Goal: Information Seeking & Learning: Learn about a topic

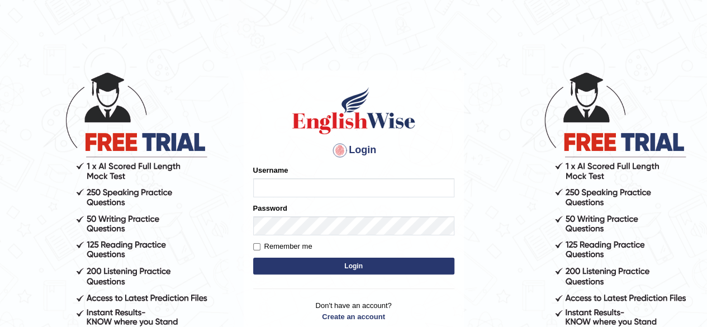
type input "pavithragowda"
click at [389, 268] on button "Login" at bounding box center [353, 266] width 201 height 17
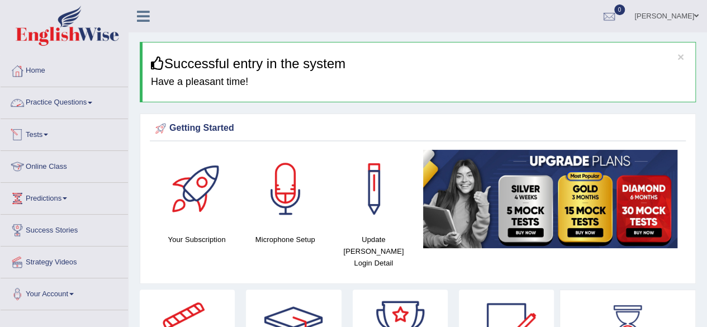
click at [76, 108] on link "Practice Questions" at bounding box center [64, 101] width 127 height 28
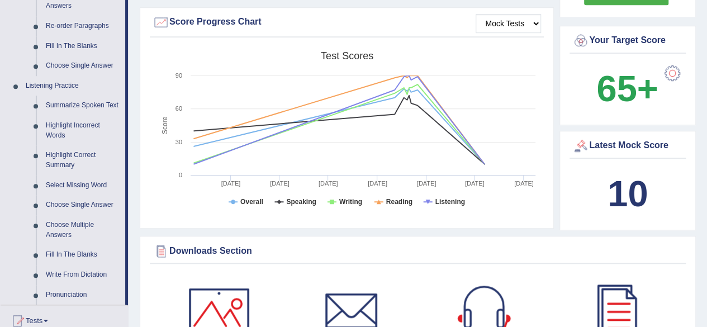
scroll to position [409, 0]
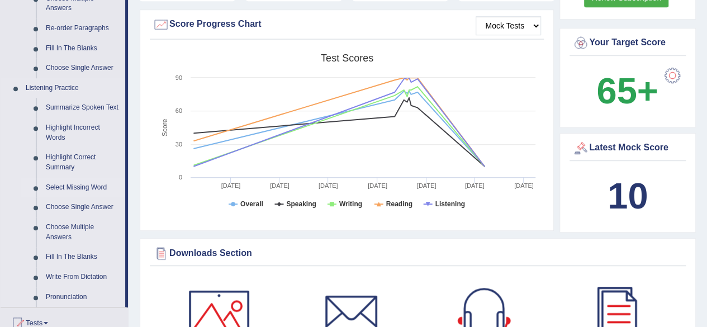
click at [75, 183] on link "Select Missing Word" at bounding box center [83, 188] width 84 height 20
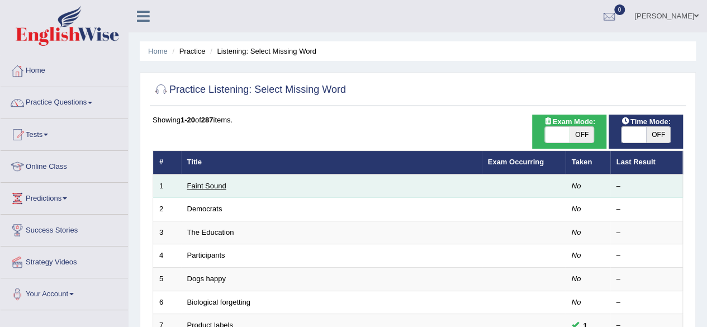
click at [205, 188] on link "Faint Sound" at bounding box center [206, 186] width 39 height 8
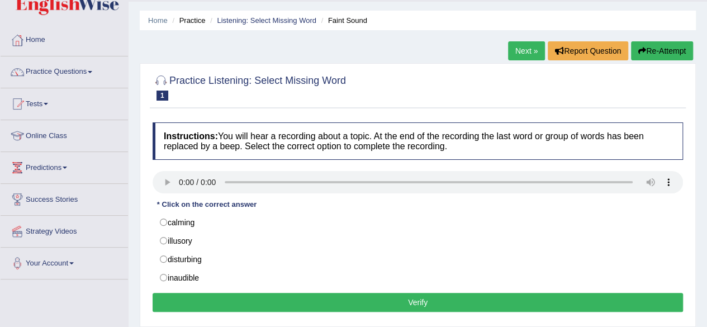
scroll to position [33, 0]
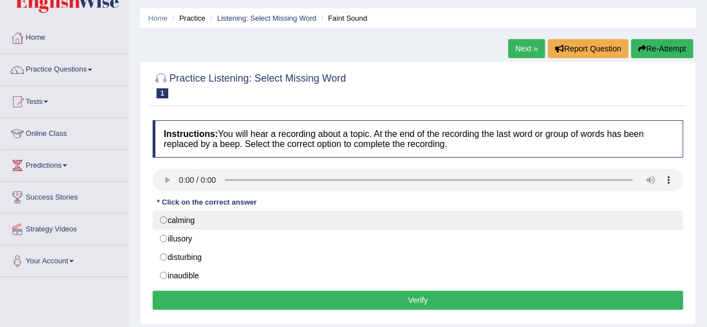
click at [163, 220] on label "calming" at bounding box center [418, 220] width 530 height 19
radio input "true"
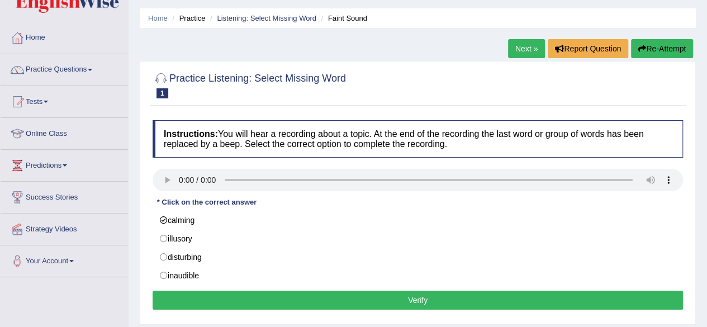
click at [218, 297] on button "Verify" at bounding box center [418, 300] width 530 height 19
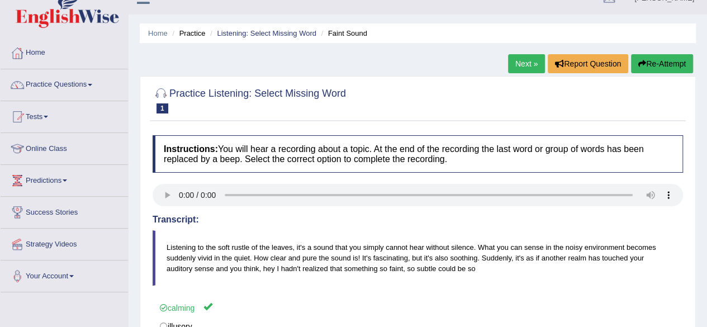
scroll to position [0, 0]
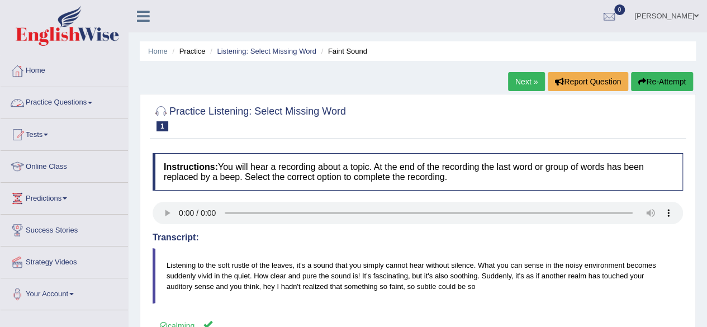
click at [69, 109] on link "Practice Questions" at bounding box center [64, 101] width 127 height 28
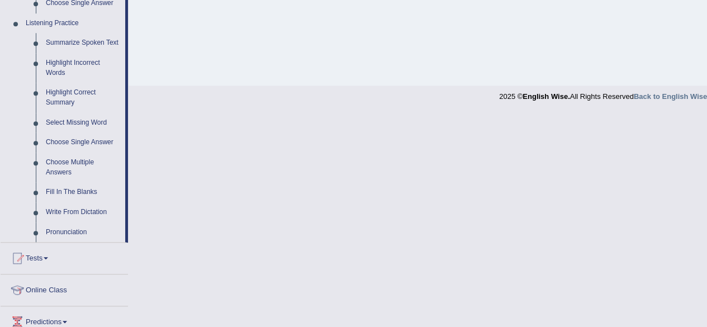
scroll to position [471, 0]
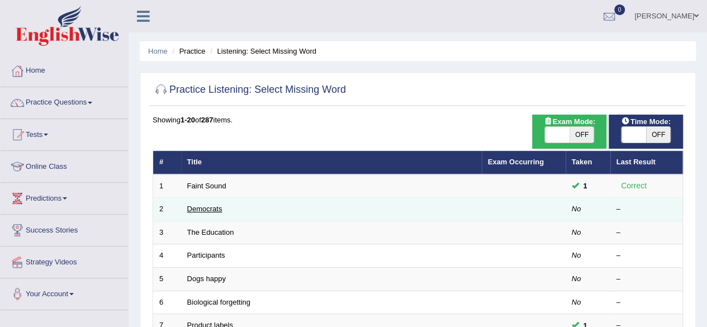
click at [206, 207] on link "Democrats" at bounding box center [204, 209] width 35 height 8
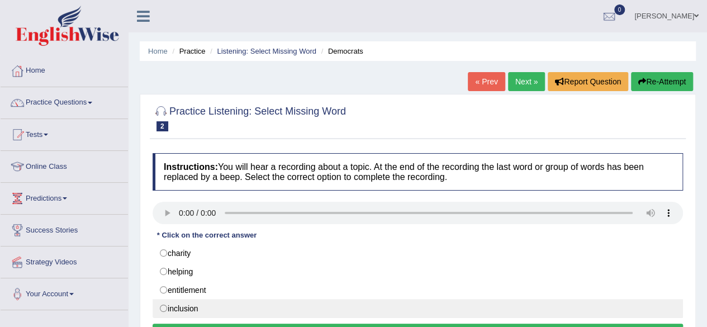
click at [162, 306] on label "inclusion" at bounding box center [418, 308] width 530 height 19
radio input "true"
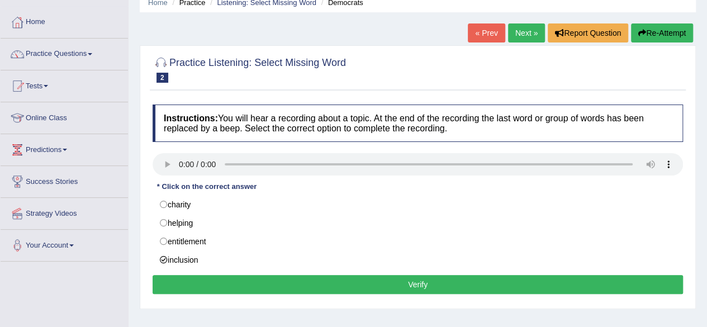
scroll to position [54, 0]
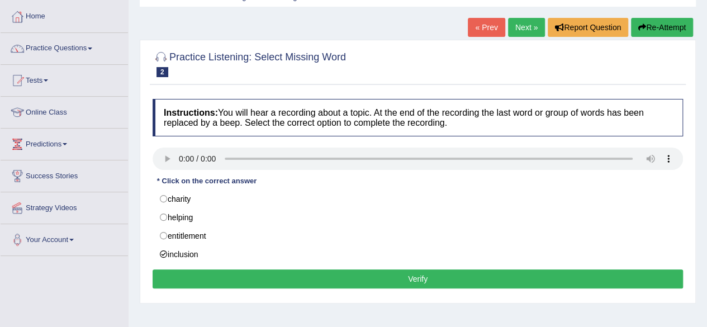
click at [471, 278] on button "Verify" at bounding box center [418, 278] width 530 height 19
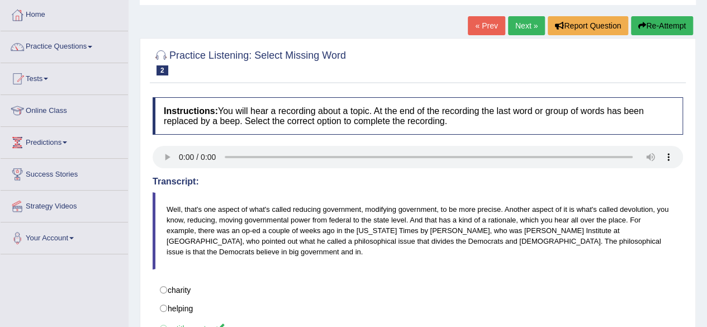
scroll to position [53, 0]
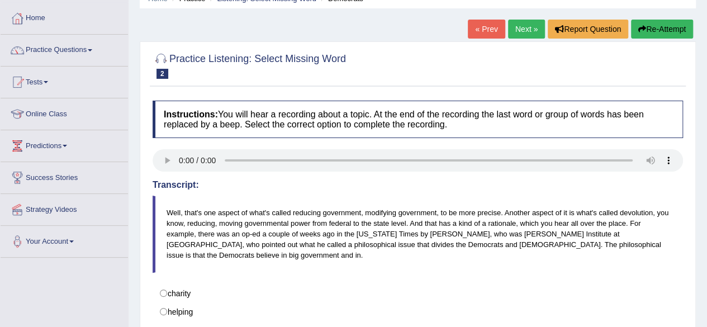
click at [676, 27] on button "Re-Attempt" at bounding box center [662, 29] width 62 height 19
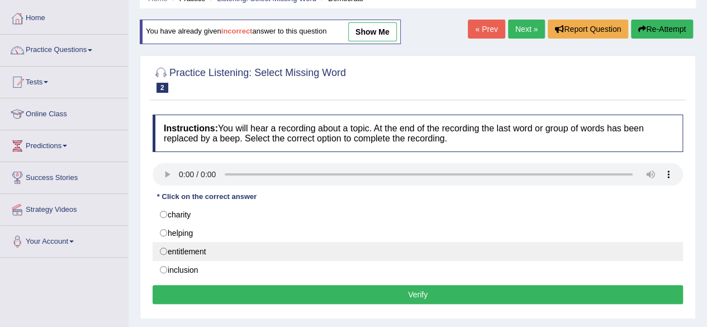
click at [169, 250] on label "entitlement" at bounding box center [418, 251] width 530 height 19
radio input "true"
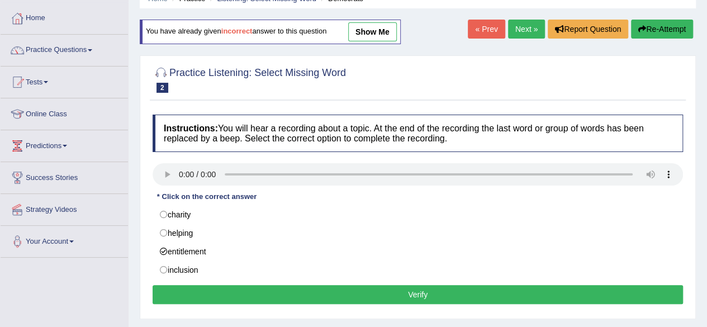
click at [339, 296] on button "Verify" at bounding box center [418, 294] width 530 height 19
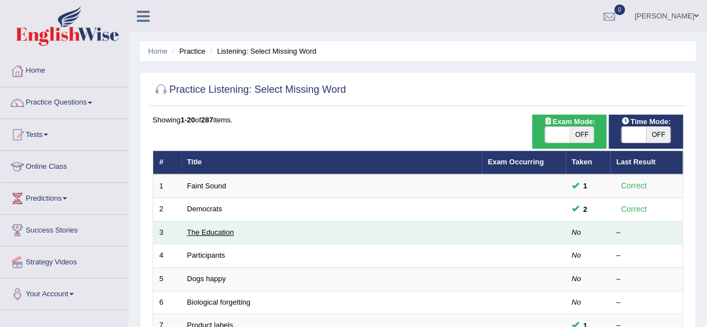
click at [203, 231] on link "The Education" at bounding box center [210, 232] width 47 height 8
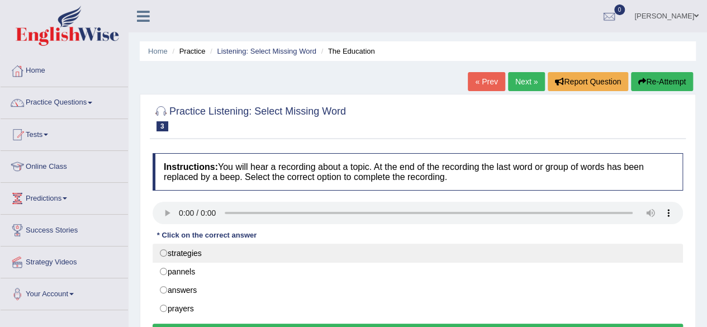
click at [165, 257] on label "strategies" at bounding box center [418, 253] width 530 height 19
radio input "true"
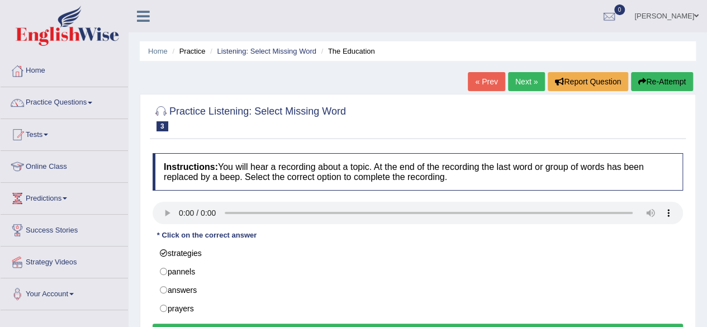
click at [324, 325] on button "Verify" at bounding box center [418, 333] width 530 height 19
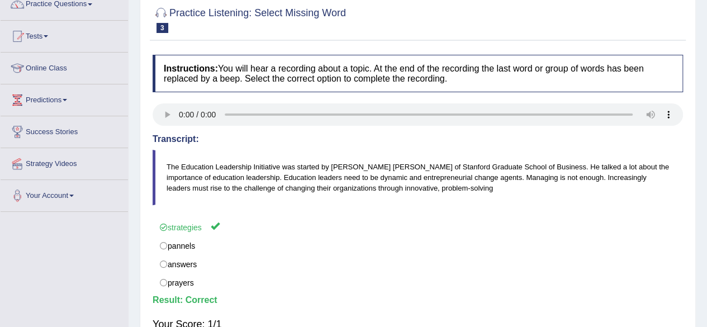
scroll to position [105, 0]
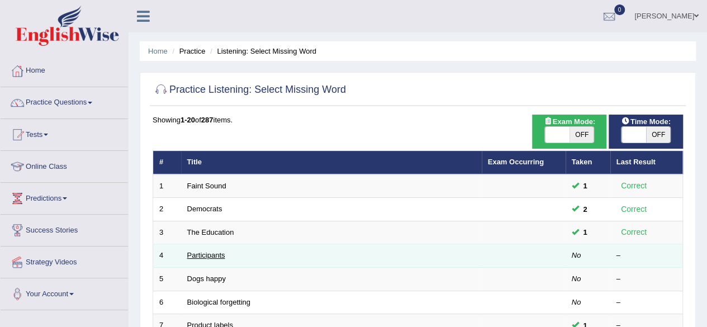
click at [211, 253] on link "Participants" at bounding box center [206, 255] width 38 height 8
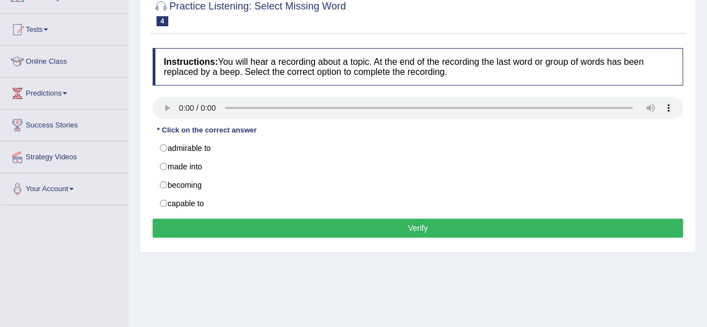
scroll to position [106, 0]
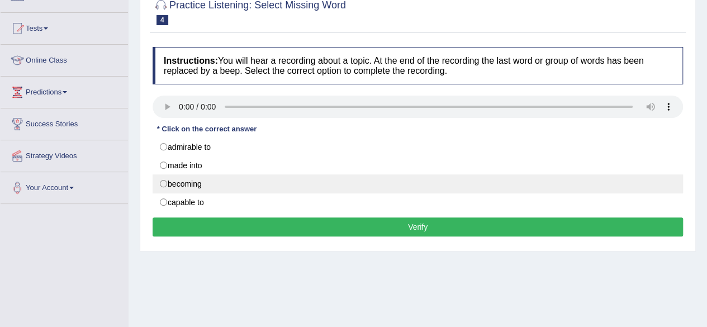
click at [164, 182] on label "becoming" at bounding box center [418, 183] width 530 height 19
radio input "true"
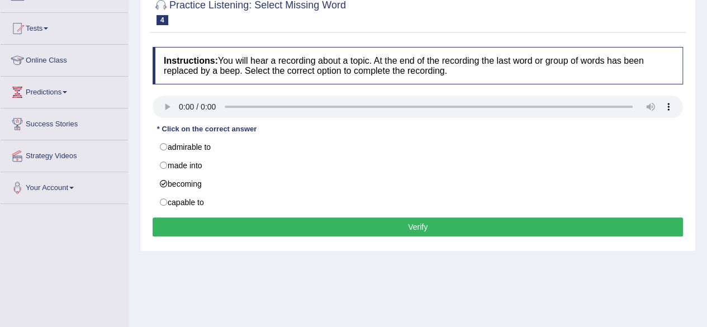
click at [239, 220] on button "Verify" at bounding box center [418, 226] width 530 height 19
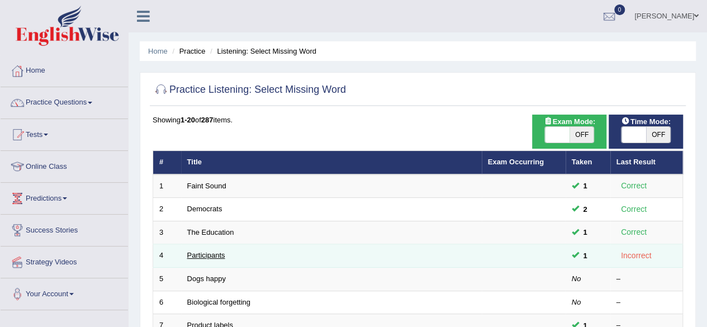
click at [209, 257] on link "Participants" at bounding box center [206, 255] width 38 height 8
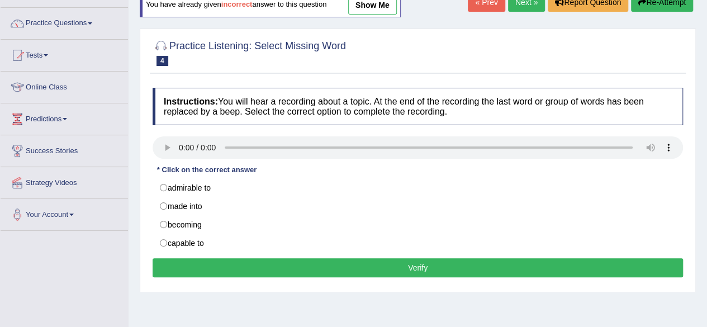
scroll to position [78, 0]
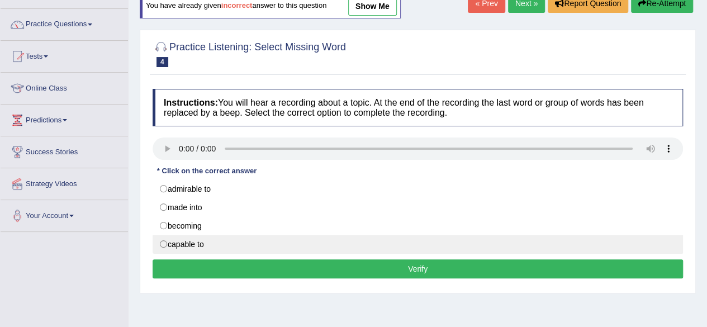
click at [155, 242] on label "capable to" at bounding box center [418, 244] width 530 height 19
radio input "true"
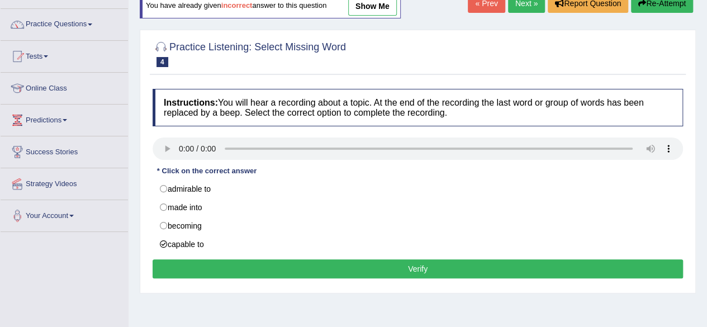
click at [387, 265] on button "Verify" at bounding box center [418, 268] width 530 height 19
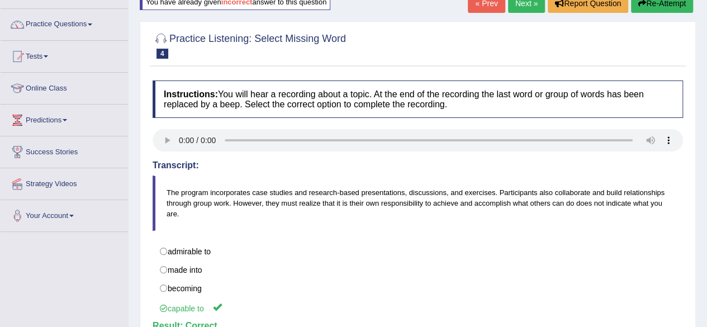
click at [309, 200] on blockquote "The program incorporates case studies and research-based presentations, discuss…" at bounding box center [418, 202] width 530 height 55
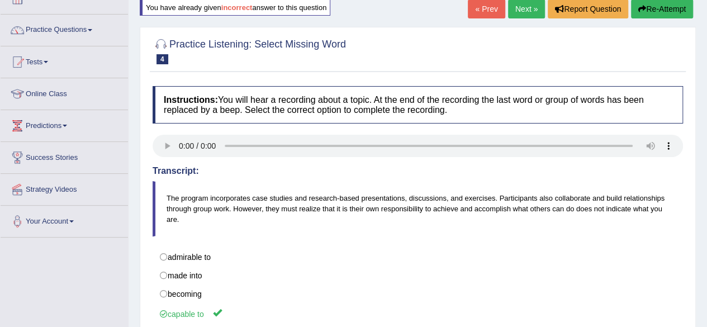
scroll to position [69, 0]
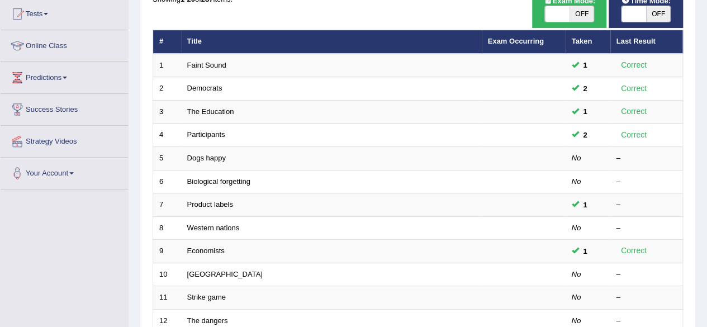
scroll to position [122, 0]
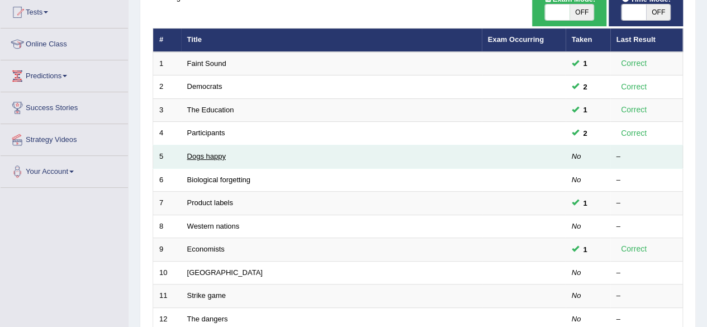
click at [216, 154] on link "Dogs happy" at bounding box center [206, 156] width 39 height 8
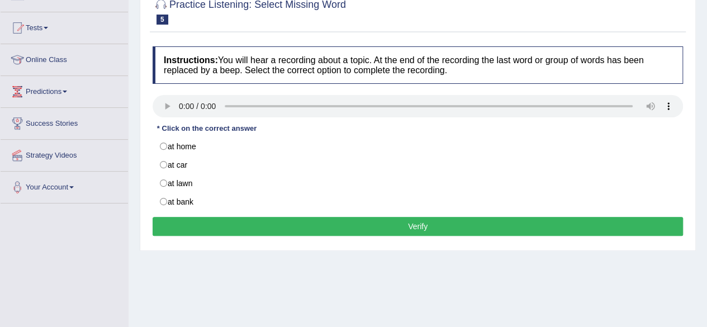
scroll to position [106, 0]
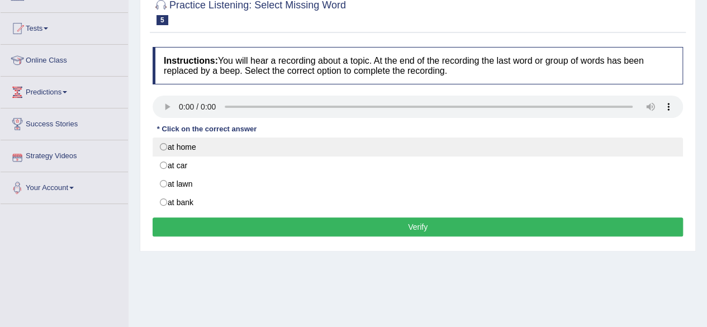
click at [164, 144] on label "at home" at bounding box center [418, 146] width 530 height 19
radio input "true"
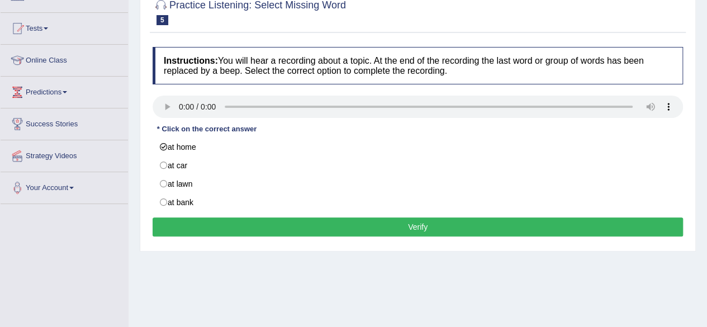
click at [321, 227] on button "Verify" at bounding box center [418, 226] width 530 height 19
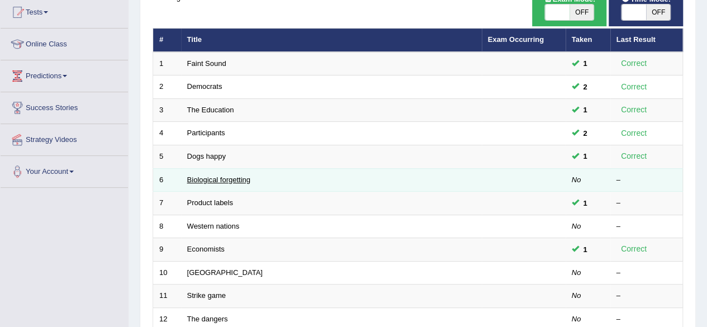
click at [213, 175] on link "Biological forgetting" at bounding box center [218, 179] width 63 height 8
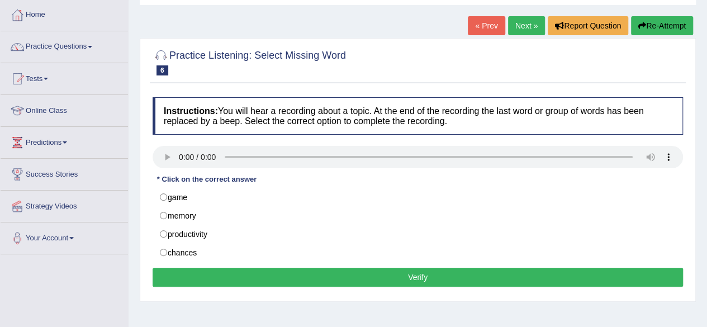
scroll to position [57, 0]
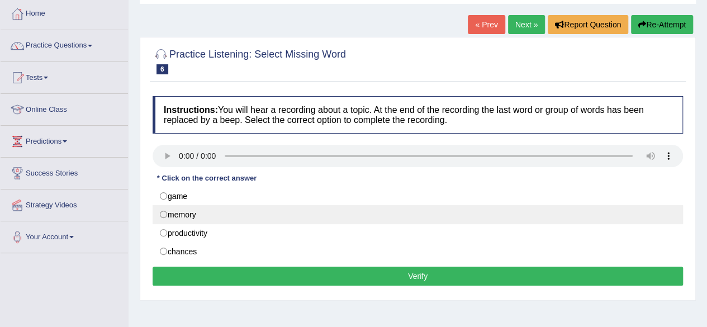
click at [164, 212] on label "memory" at bounding box center [418, 214] width 530 height 19
radio input "true"
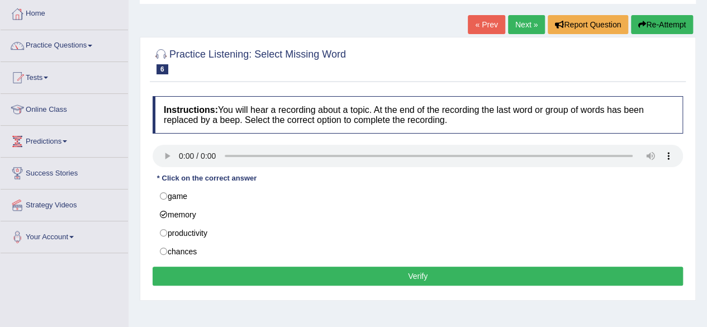
click at [269, 268] on button "Verify" at bounding box center [418, 276] width 530 height 19
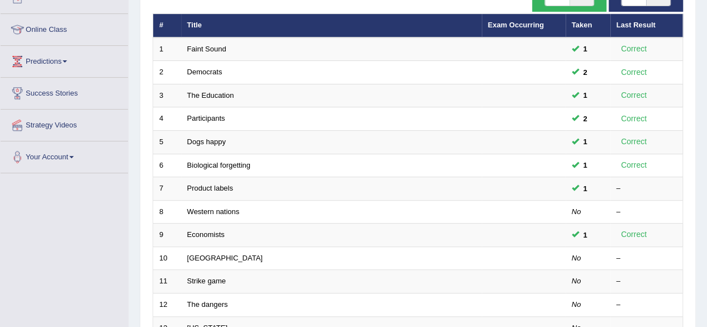
scroll to position [122, 0]
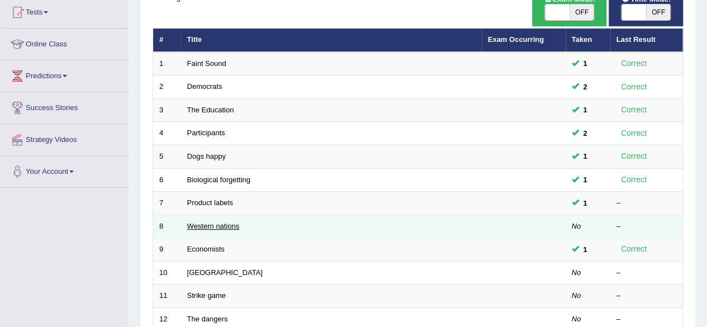
click at [221, 224] on link "Western nations" at bounding box center [213, 226] width 53 height 8
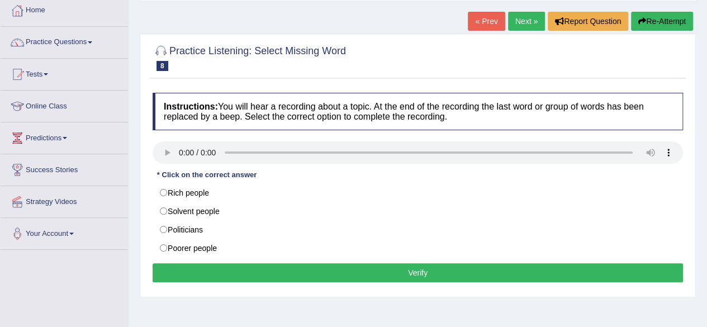
scroll to position [61, 0]
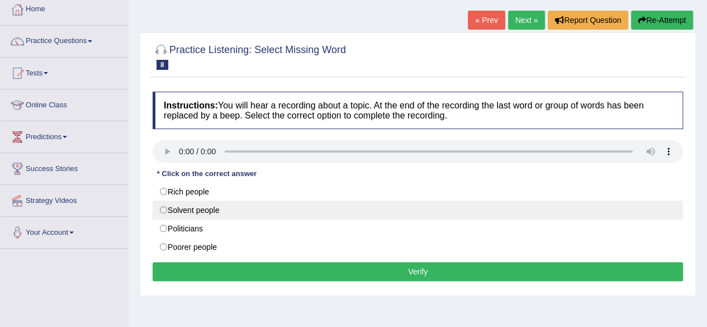
click at [164, 206] on label "Solvent people" at bounding box center [418, 210] width 530 height 19
radio input "true"
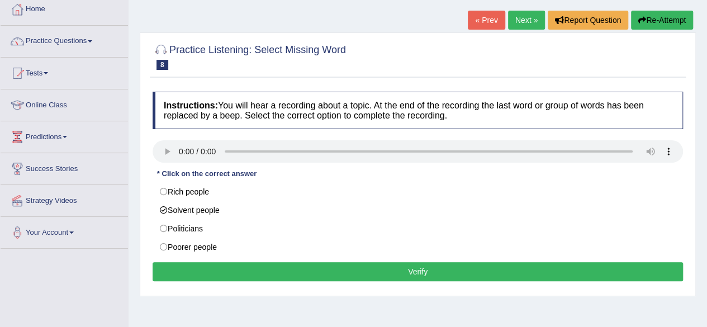
click at [229, 265] on button "Verify" at bounding box center [418, 271] width 530 height 19
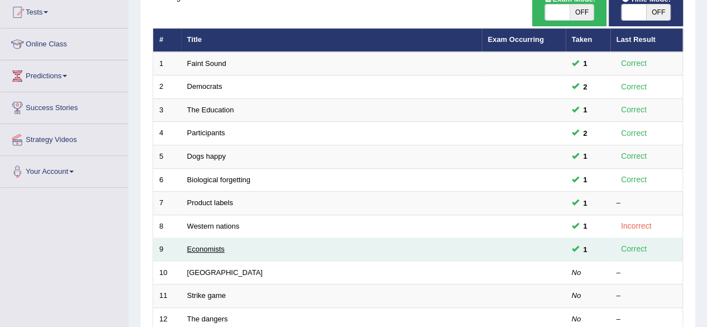
click at [211, 245] on link "Economists" at bounding box center [205, 249] width 37 height 8
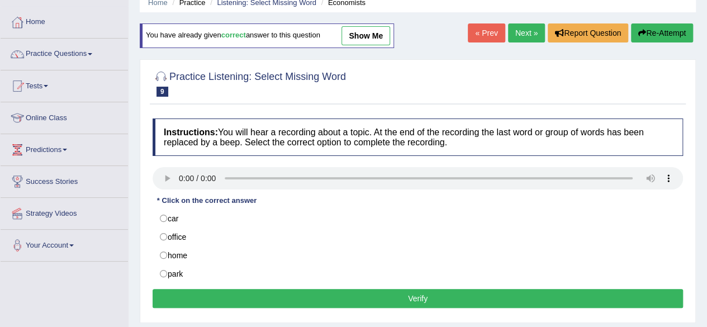
scroll to position [49, 0]
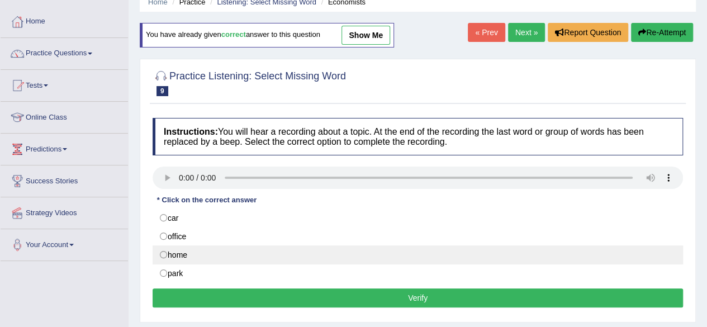
click at [161, 251] on label "home" at bounding box center [418, 254] width 530 height 19
radio input "true"
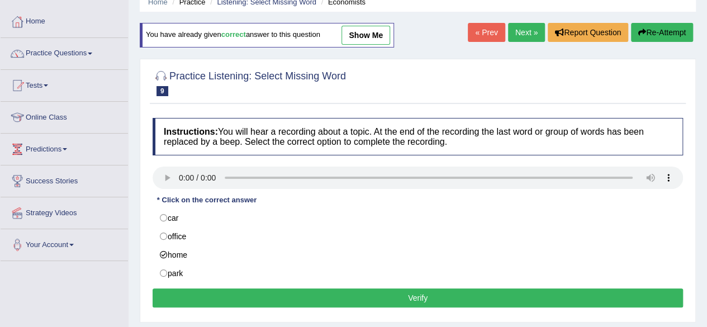
click at [240, 292] on button "Verify" at bounding box center [418, 297] width 530 height 19
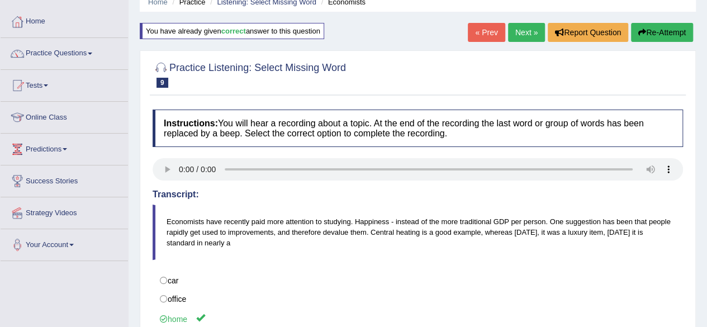
drag, startPoint x: 702, startPoint y: 188, endPoint x: 709, endPoint y: 196, distance: 10.3
click at [706, 196] on html "Toggle navigation Home Practice Questions Speaking Practice Read Aloud Repeat S…" at bounding box center [353, 114] width 707 height 327
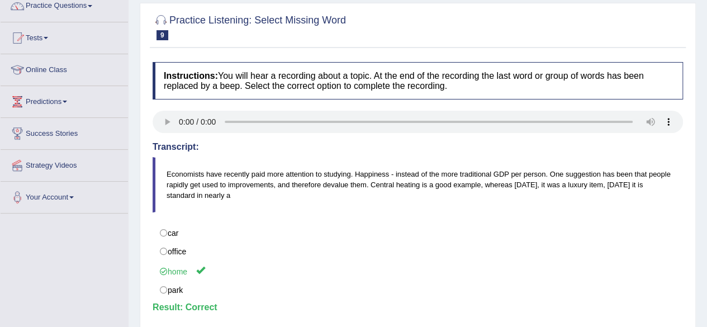
scroll to position [0, 0]
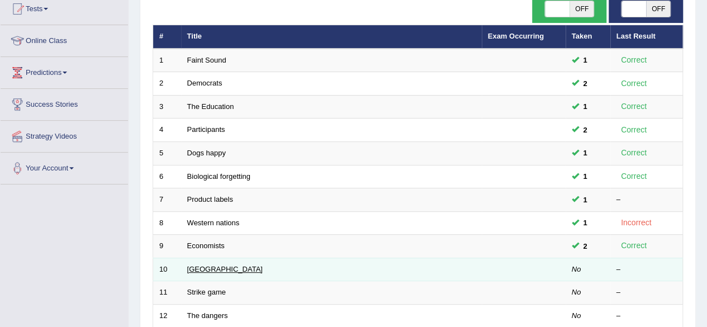
click at [219, 265] on link "[GEOGRAPHIC_DATA]" at bounding box center [224, 269] width 75 height 8
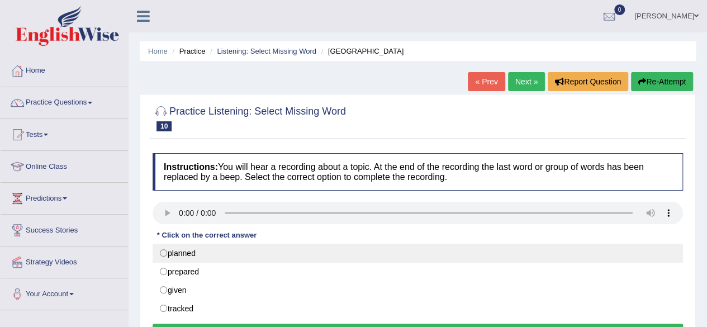
click at [164, 251] on label "planned" at bounding box center [418, 253] width 530 height 19
radio input "true"
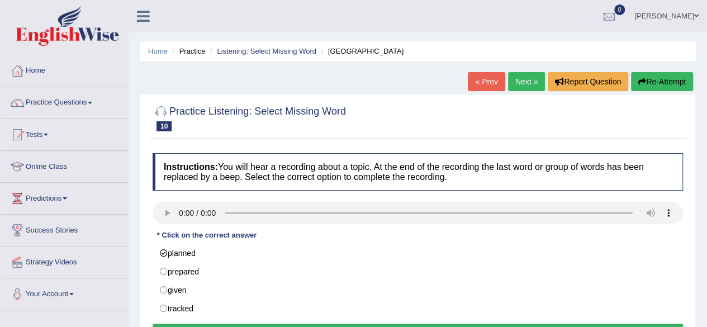
click at [285, 324] on button "Verify" at bounding box center [418, 333] width 530 height 19
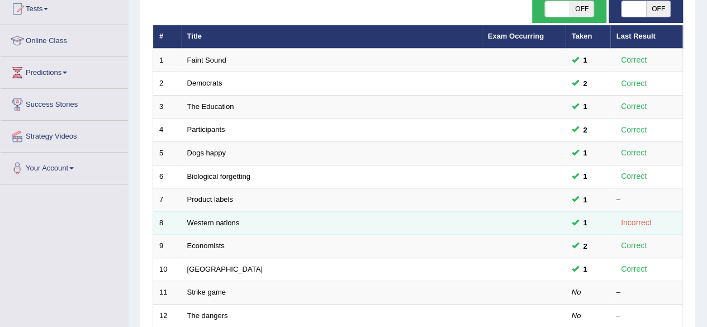
click at [240, 219] on td "Western nations" at bounding box center [331, 222] width 301 height 23
click at [225, 219] on link "Western nations" at bounding box center [213, 223] width 53 height 8
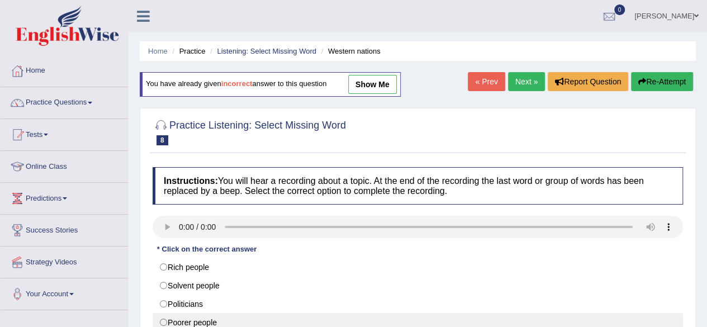
click at [164, 317] on label "Poorer people" at bounding box center [418, 322] width 530 height 19
radio input "true"
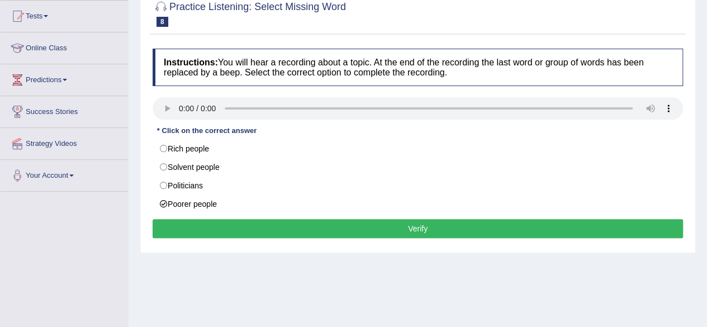
scroll to position [127, 0]
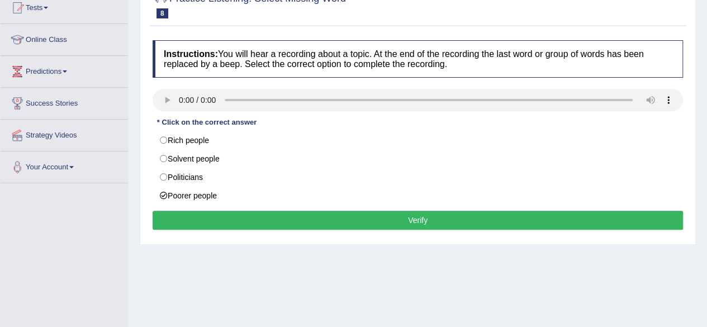
click at [534, 222] on button "Verify" at bounding box center [418, 220] width 530 height 19
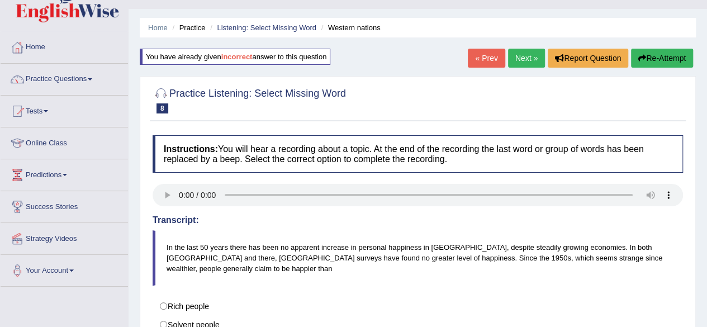
scroll to position [20, 0]
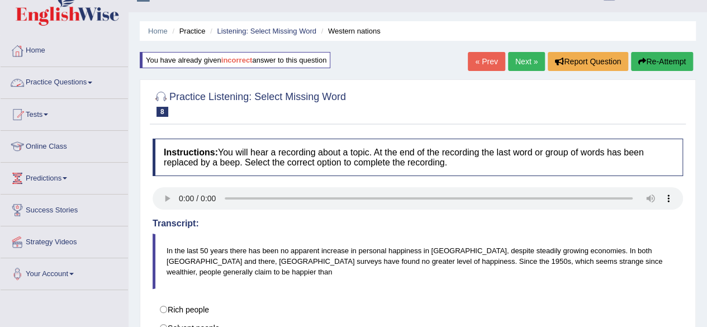
click at [97, 84] on link "Practice Questions" at bounding box center [64, 81] width 127 height 28
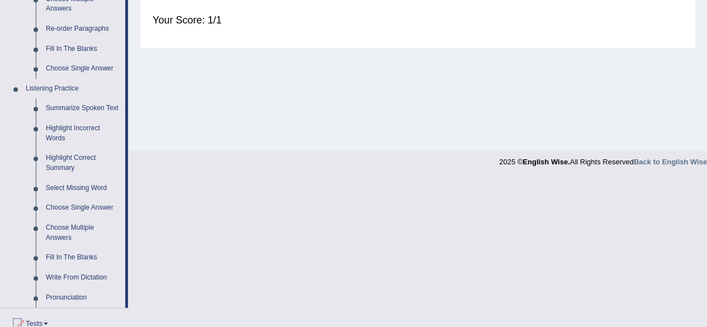
scroll to position [410, 0]
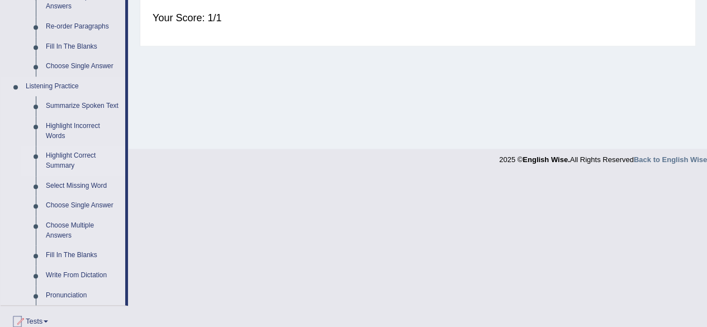
click at [73, 156] on link "Highlight Correct Summary" at bounding box center [83, 161] width 84 height 30
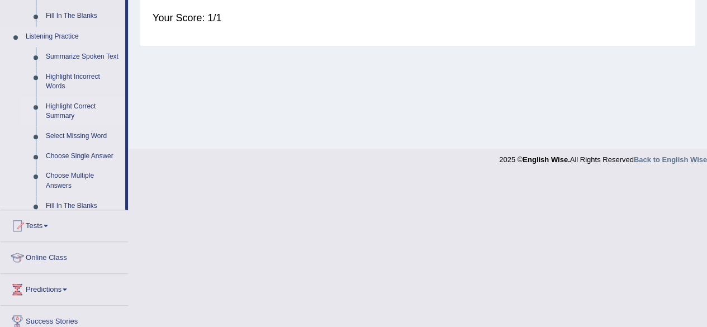
scroll to position [381, 0]
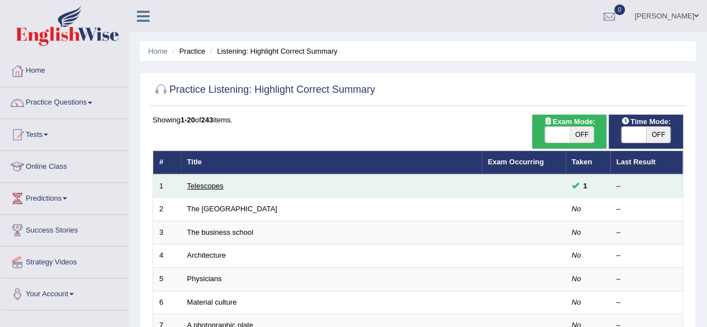
click at [213, 185] on link "Telescopes" at bounding box center [205, 186] width 36 height 8
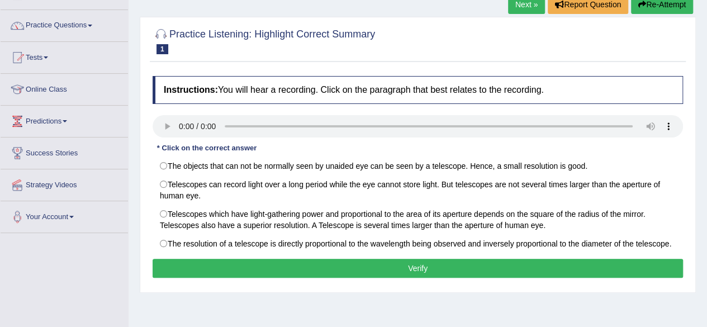
scroll to position [80, 0]
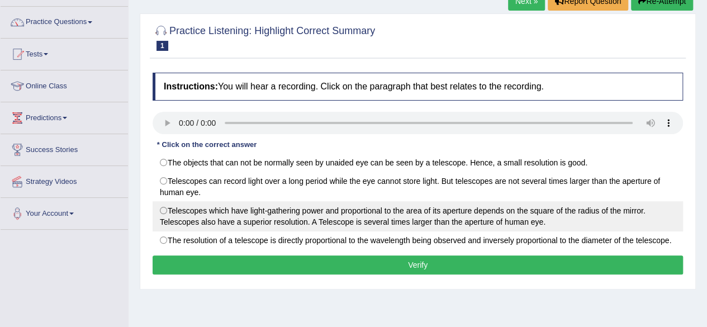
click at [163, 206] on label "Telescopes which have light-gathering power and proportional to the area of its…" at bounding box center [418, 216] width 530 height 30
radio input "true"
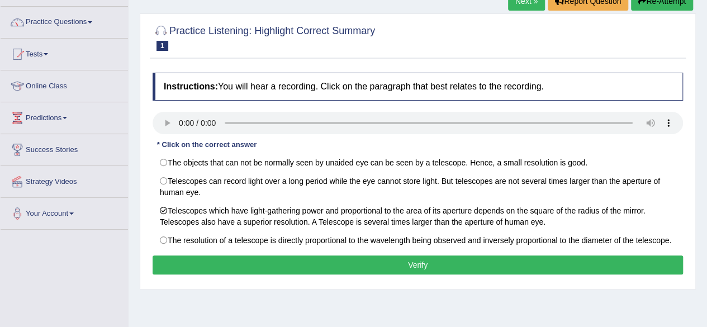
click at [264, 259] on button "Verify" at bounding box center [418, 264] width 530 height 19
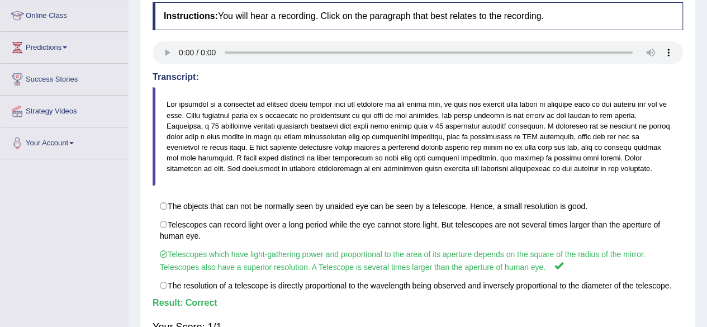
scroll to position [154, 0]
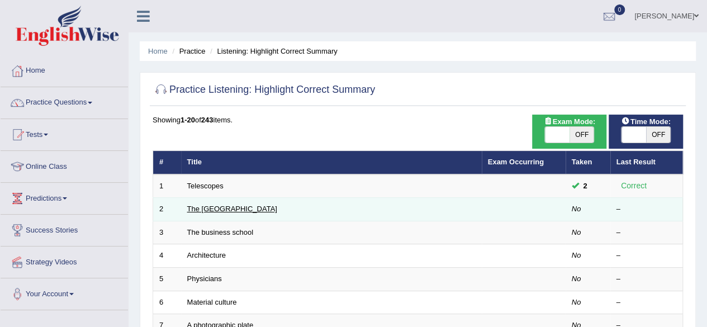
click at [226, 205] on link "The [GEOGRAPHIC_DATA]" at bounding box center [232, 209] width 90 height 8
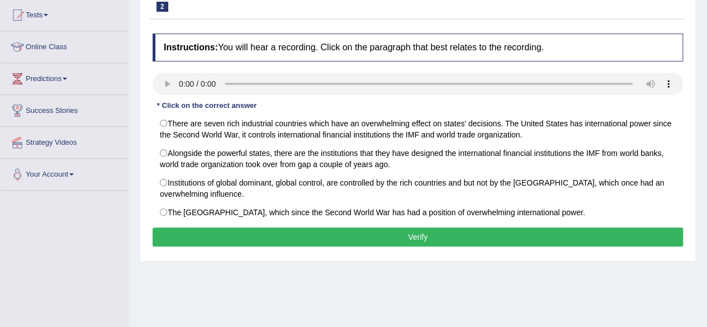
scroll to position [117, 0]
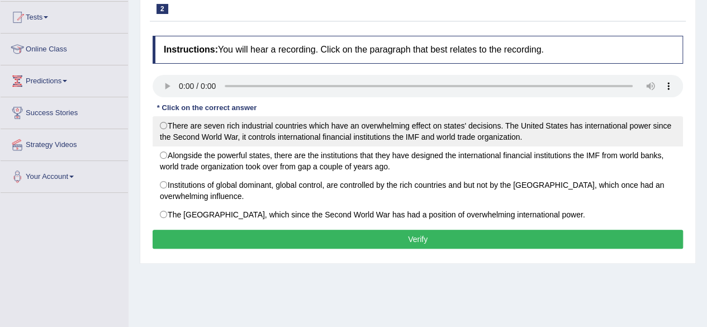
click at [164, 121] on label "There are seven rich industrial countries which have an overwhelming effect on …" at bounding box center [418, 131] width 530 height 30
radio input "true"
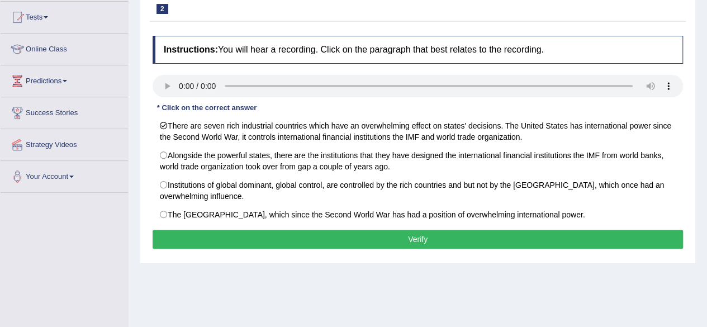
click at [262, 233] on button "Verify" at bounding box center [418, 239] width 530 height 19
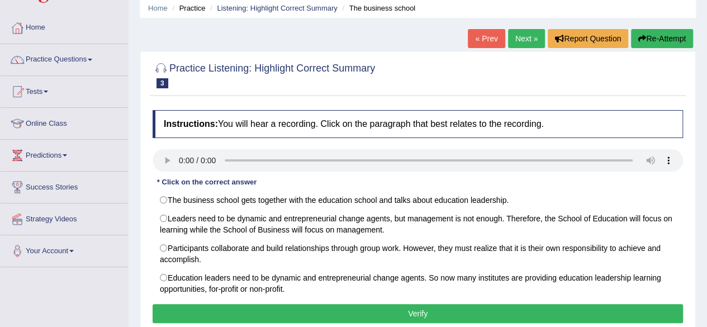
scroll to position [38, 0]
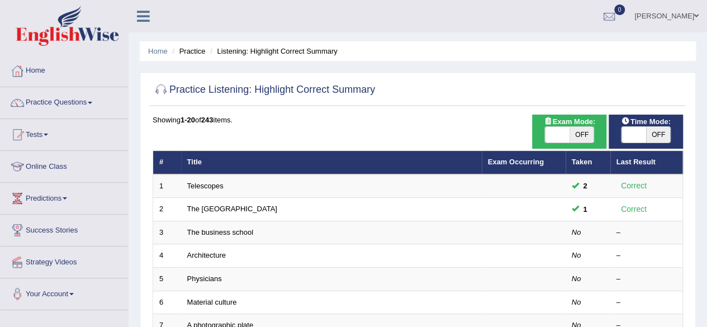
click at [651, 136] on span "OFF" at bounding box center [658, 135] width 25 height 16
checkbox input "true"
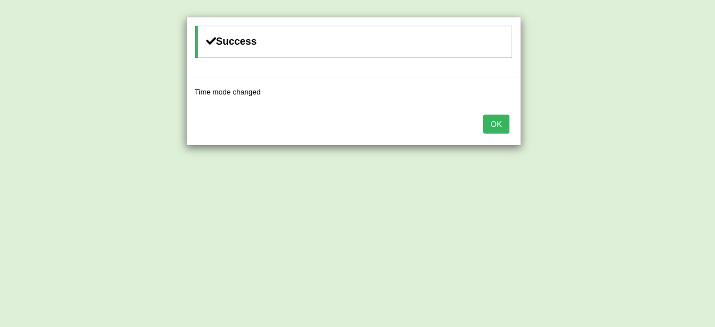
click at [495, 128] on button "OK" at bounding box center [496, 124] width 26 height 19
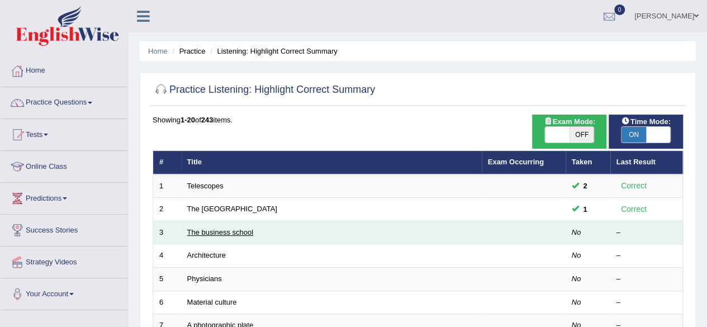
click at [245, 234] on link "The business school" at bounding box center [220, 232] width 67 height 8
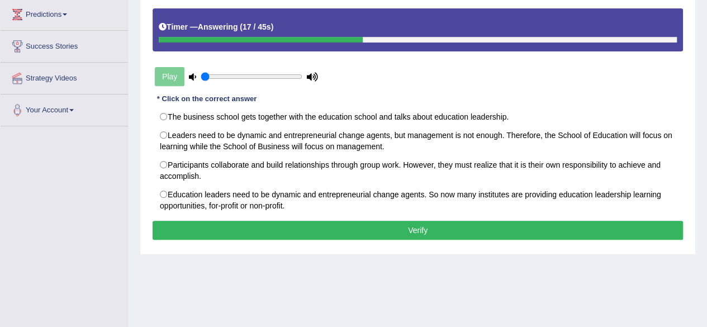
scroll to position [187, 0]
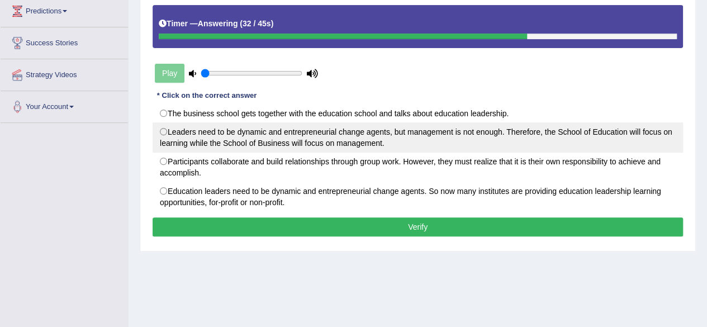
click at [163, 131] on label "Leaders need to be dynamic and entrepreneurial change agents, but management is…" at bounding box center [418, 137] width 530 height 30
radio input "true"
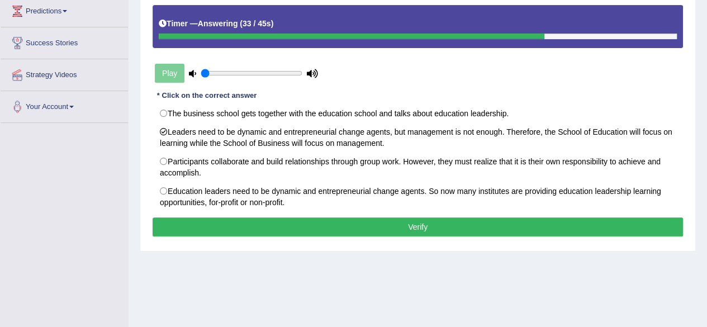
click at [234, 222] on button "Verify" at bounding box center [418, 226] width 530 height 19
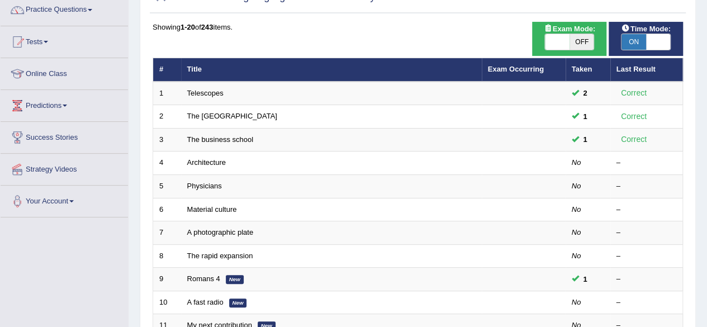
scroll to position [97, 0]
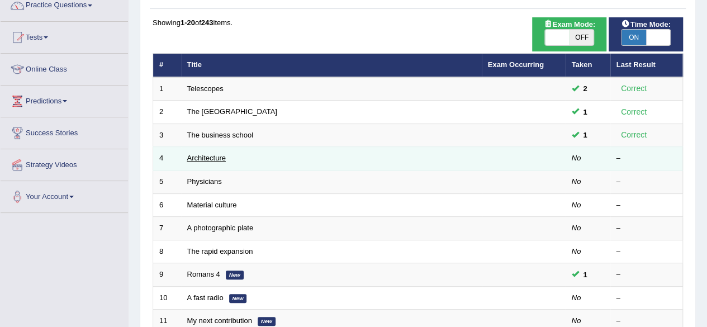
click at [219, 158] on link "Architecture" at bounding box center [206, 158] width 39 height 8
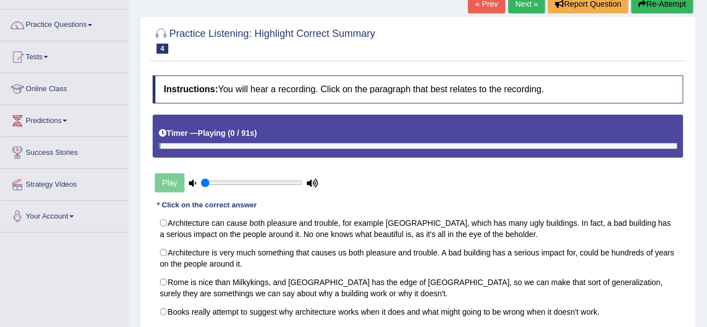
scroll to position [77, 0]
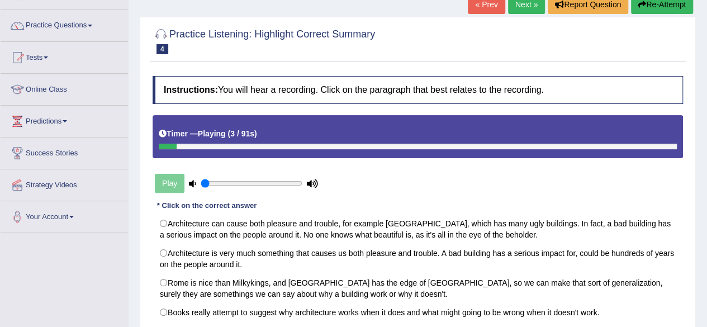
click at [654, 6] on button "Re-Attempt" at bounding box center [662, 4] width 62 height 19
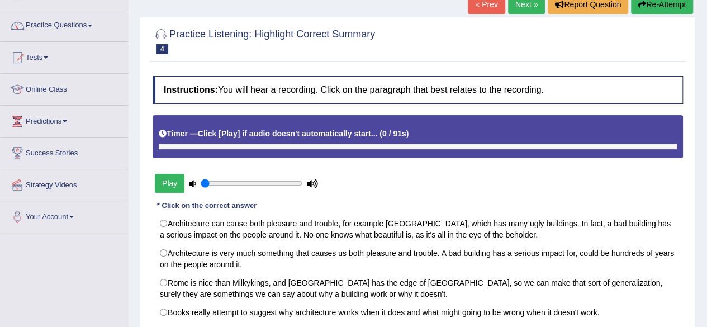
click at [654, 6] on button "Re-Attempt" at bounding box center [662, 4] width 62 height 19
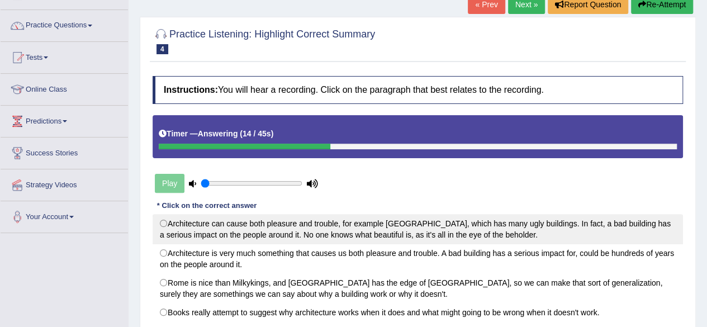
click at [165, 224] on label "Architecture can cause both pleasure and trouble, for example [GEOGRAPHIC_DATA]…" at bounding box center [418, 229] width 530 height 30
radio input "true"
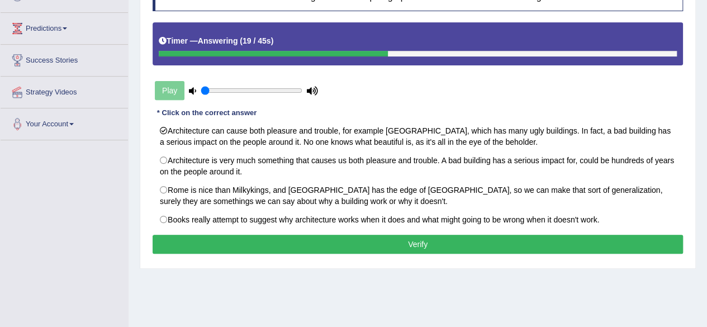
scroll to position [171, 0]
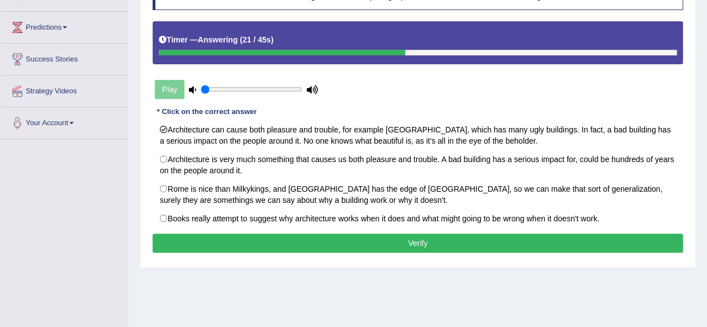
click at [534, 243] on button "Verify" at bounding box center [418, 243] width 530 height 19
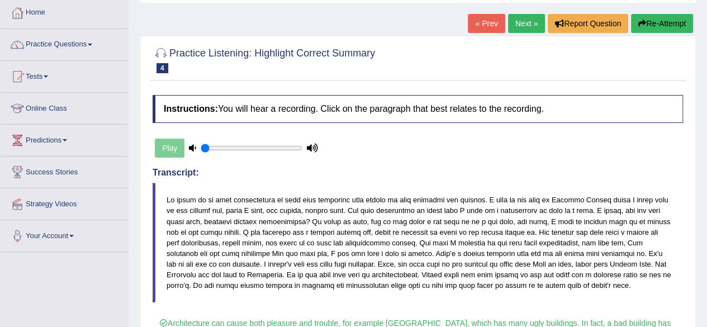
scroll to position [42, 0]
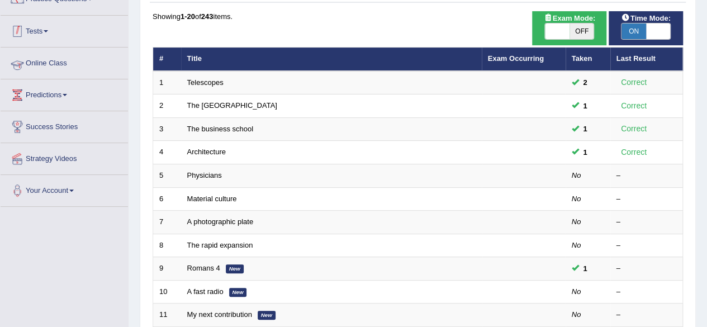
scroll to position [97, 0]
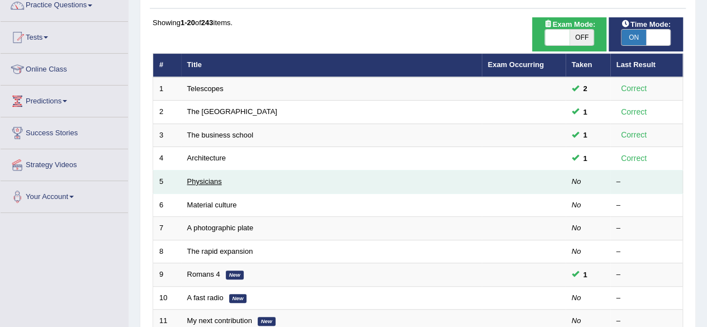
click at [212, 179] on link "Physicians" at bounding box center [204, 181] width 35 height 8
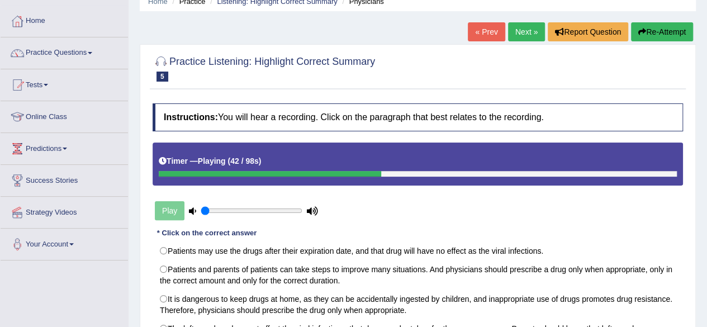
scroll to position [48, 0]
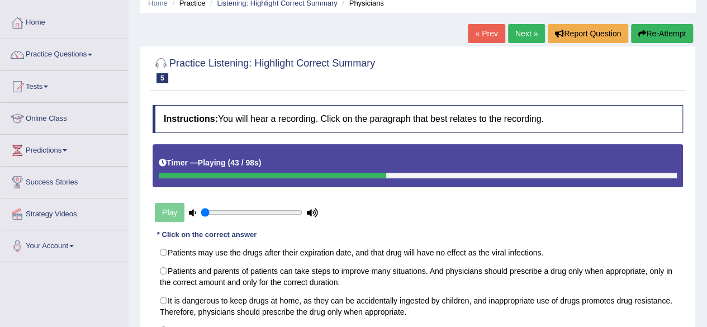
click at [657, 33] on button "Re-Attempt" at bounding box center [662, 33] width 62 height 19
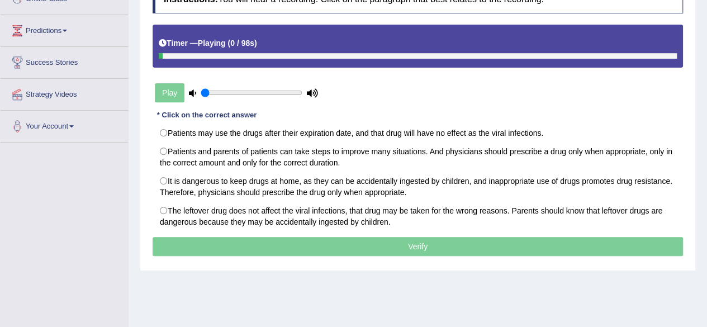
scroll to position [170, 0]
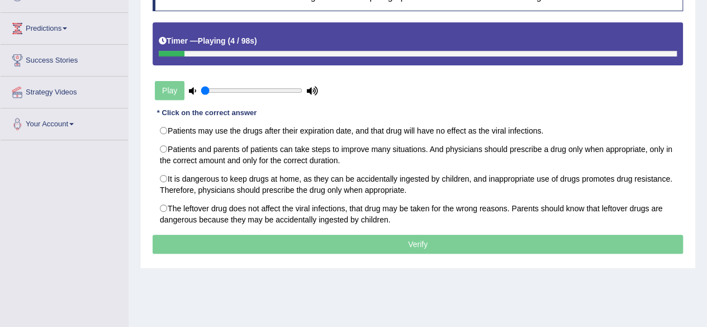
click at [246, 83] on div "Play" at bounding box center [237, 91] width 168 height 28
type input "0.5"
click at [247, 92] on input "range" at bounding box center [252, 90] width 102 height 9
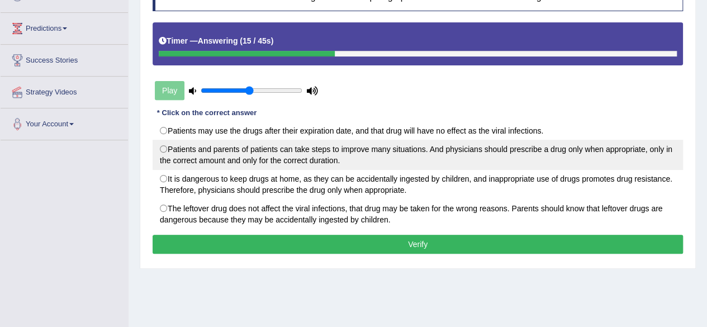
click at [166, 145] on label "Patients and parents of patients can take steps to improve many situations. And…" at bounding box center [418, 155] width 530 height 30
radio input "true"
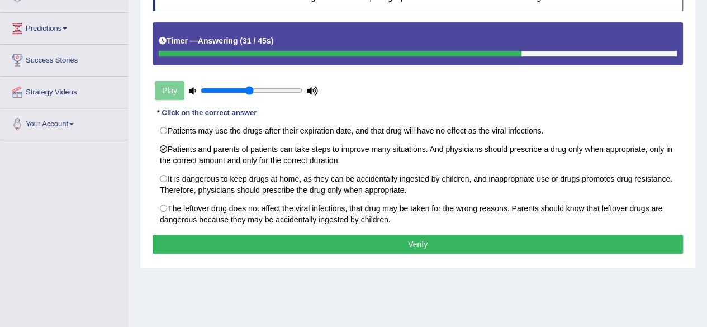
click at [184, 235] on button "Verify" at bounding box center [418, 244] width 530 height 19
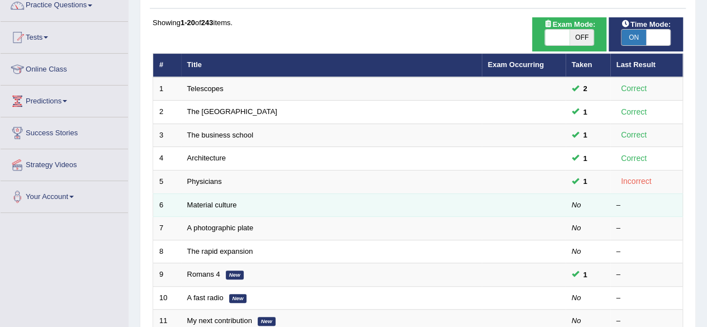
click at [244, 205] on td "Material culture" at bounding box center [331, 204] width 301 height 23
click at [222, 201] on link "Material culture" at bounding box center [212, 205] width 50 height 8
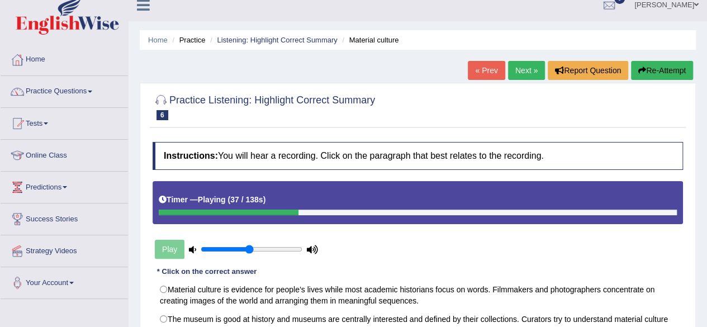
scroll to position [1, 0]
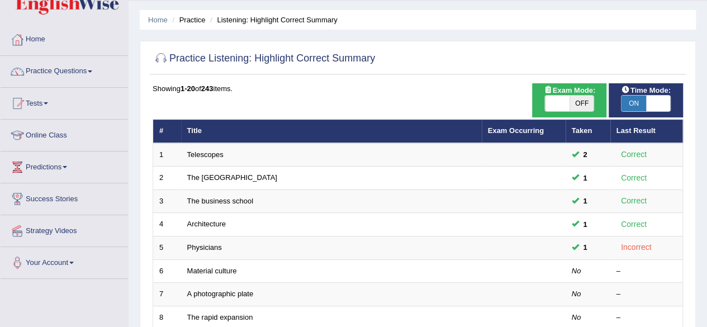
scroll to position [17, 0]
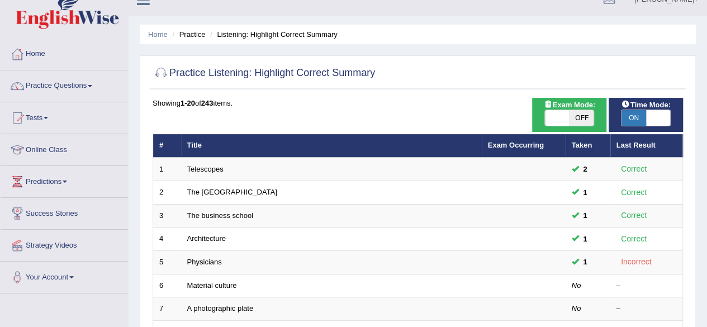
click at [638, 117] on span "ON" at bounding box center [633, 118] width 25 height 16
checkbox input "false"
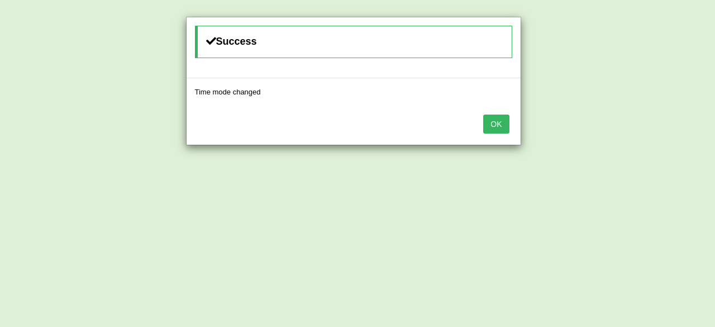
click at [500, 128] on button "OK" at bounding box center [496, 124] width 26 height 19
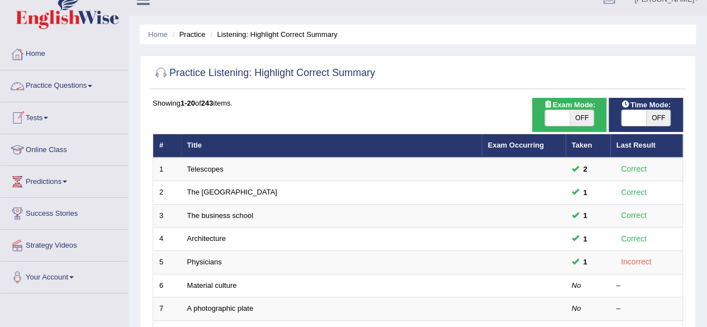
click at [102, 78] on link "Practice Questions" at bounding box center [64, 84] width 127 height 28
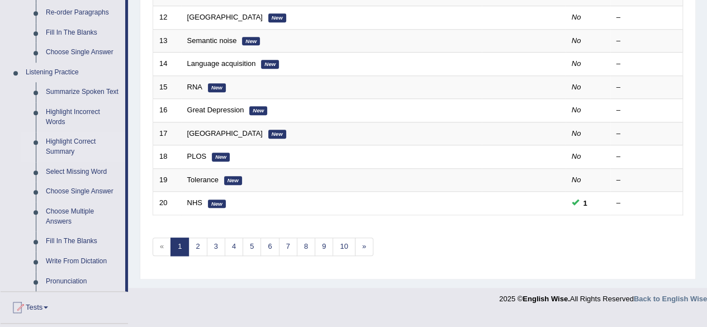
scroll to position [415, 0]
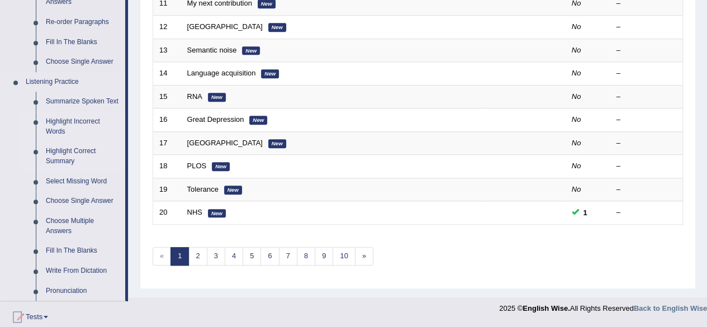
click at [96, 124] on link "Highlight Incorrect Words" at bounding box center [83, 127] width 84 height 30
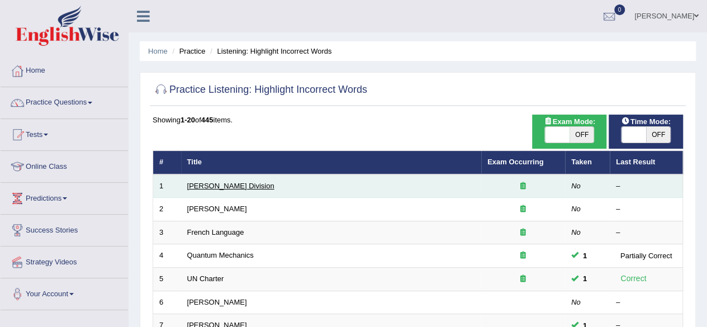
click at [230, 183] on link "[PERSON_NAME] Division" at bounding box center [230, 186] width 87 height 8
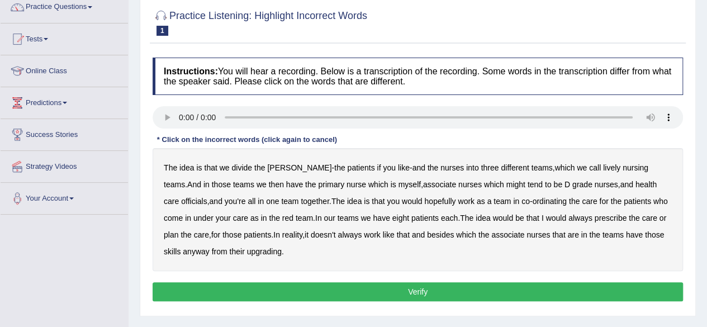
scroll to position [96, 0]
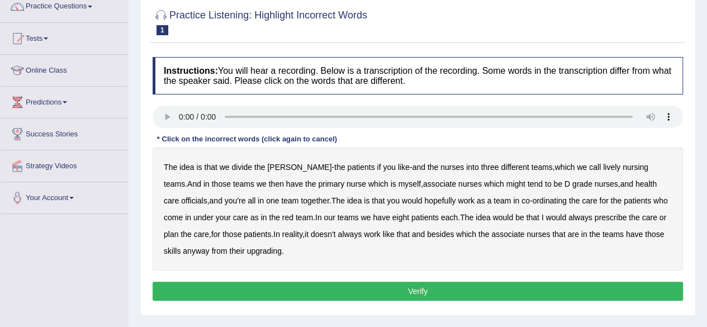
click at [251, 251] on b "upgrading" at bounding box center [264, 250] width 35 height 9
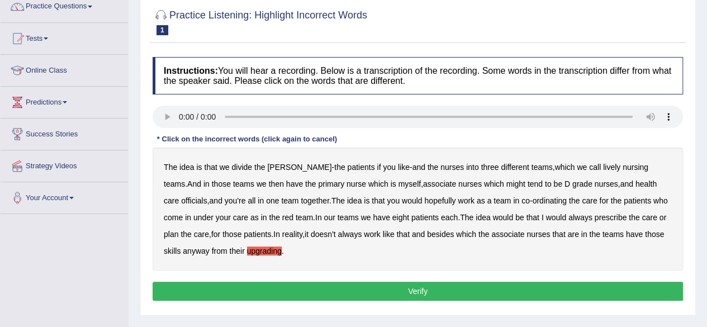
click at [603, 164] on b "lively" at bounding box center [611, 167] width 17 height 9
click at [398, 180] on b "myself" at bounding box center [409, 183] width 22 height 9
click at [568, 214] on b "always" at bounding box center [580, 217] width 24 height 9
click at [523, 287] on button "Verify" at bounding box center [418, 291] width 530 height 19
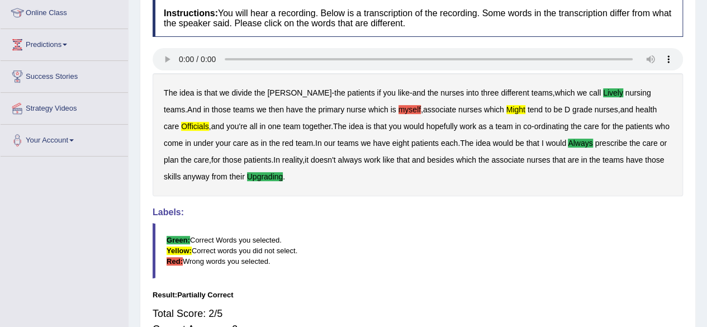
scroll to position [62, 0]
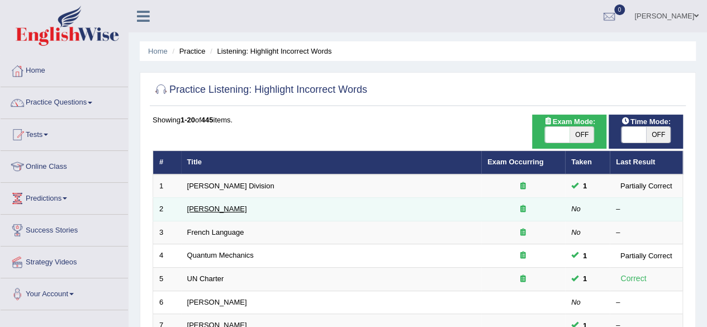
click at [219, 208] on link "[PERSON_NAME]" at bounding box center [217, 209] width 60 height 8
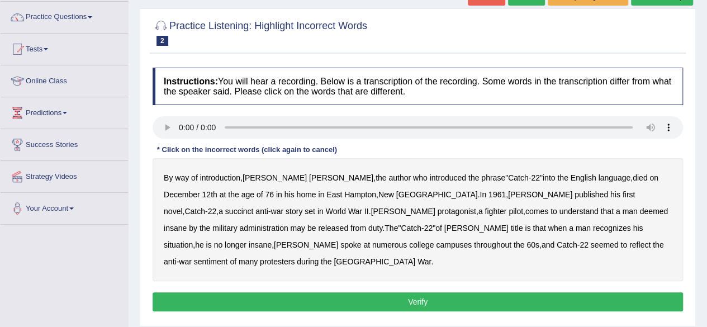
scroll to position [88, 0]
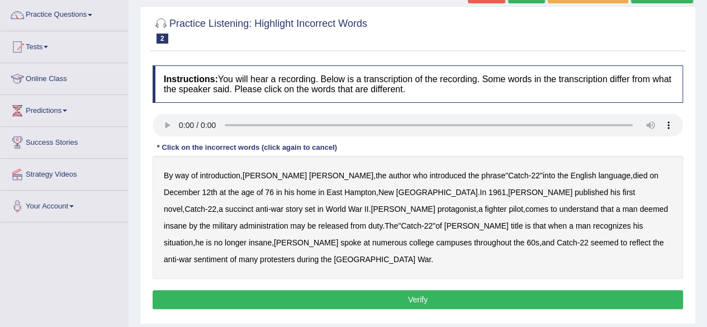
click at [254, 205] on b "succinct" at bounding box center [239, 209] width 29 height 9
click at [288, 221] on b "administration" at bounding box center [263, 225] width 49 height 9
click at [193, 238] on b "situation" at bounding box center [178, 242] width 29 height 9
click at [629, 241] on b "reflect" at bounding box center [639, 242] width 21 height 9
click at [419, 290] on button "Verify" at bounding box center [418, 299] width 530 height 19
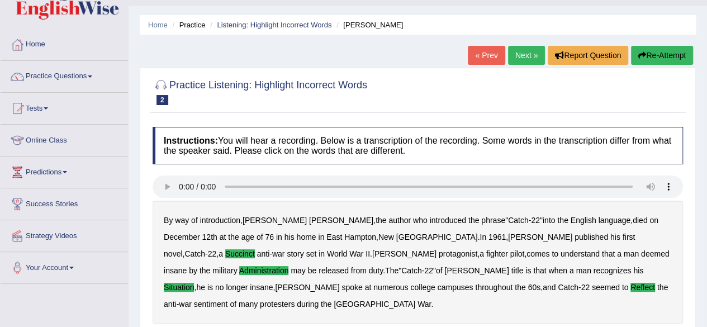
scroll to position [0, 0]
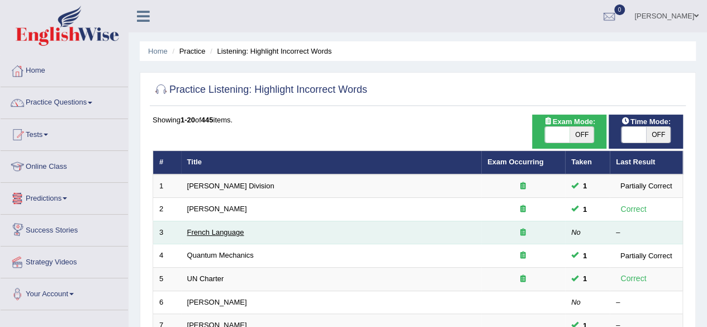
click at [208, 234] on link "French Language" at bounding box center [215, 232] width 57 height 8
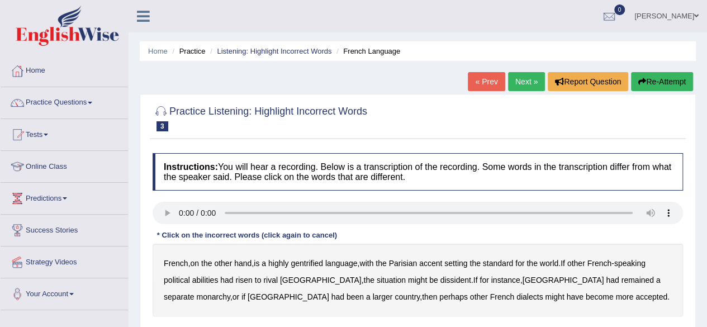
click at [317, 261] on b "gentrified" at bounding box center [307, 263] width 32 height 9
click at [201, 281] on b "abilities" at bounding box center [205, 280] width 26 height 9
click at [440, 279] on b "dissident" at bounding box center [455, 280] width 31 height 9
click at [230, 292] on b "monarchy" at bounding box center [213, 296] width 34 height 9
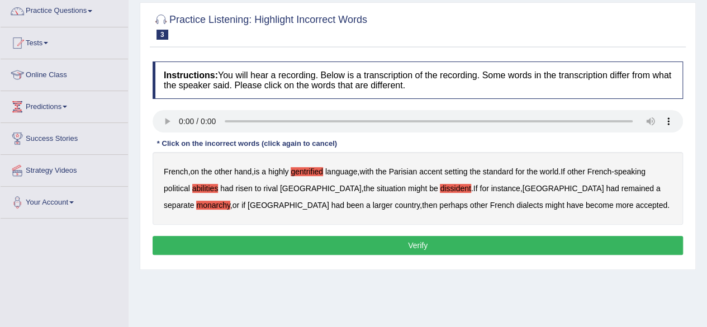
scroll to position [99, 0]
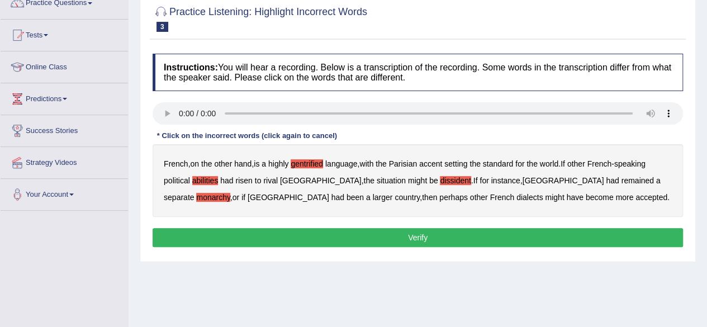
click at [575, 231] on button "Verify" at bounding box center [418, 237] width 530 height 19
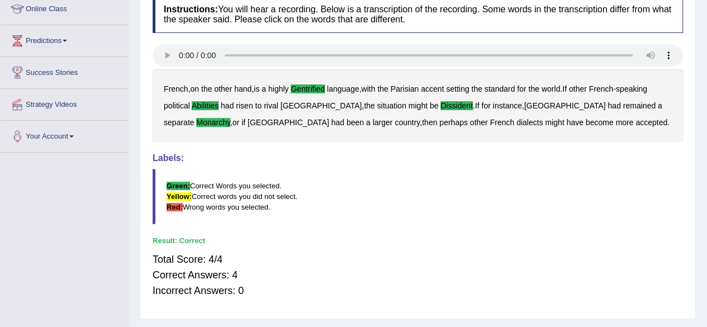
scroll to position [0, 0]
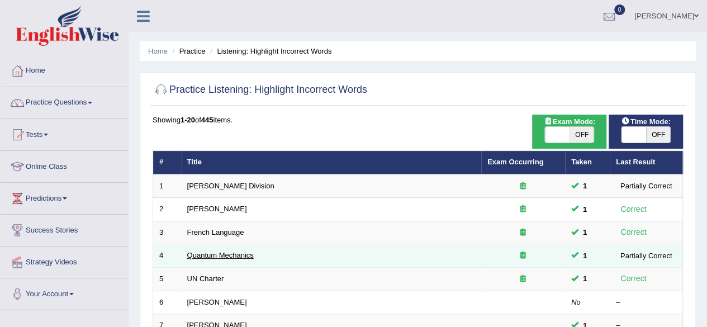
click at [206, 251] on link "Quantum Mechanics" at bounding box center [220, 255] width 67 height 8
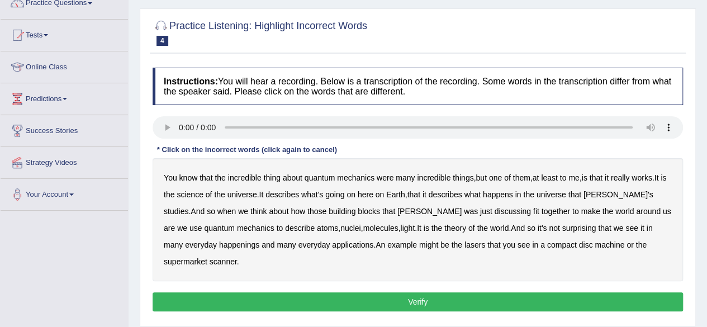
scroll to position [104, 0]
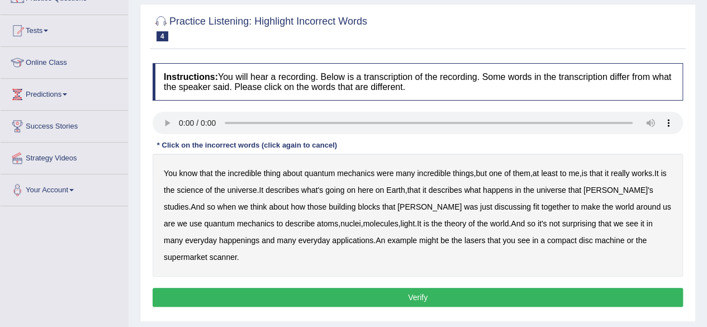
click at [196, 188] on b "science" at bounding box center [190, 190] width 26 height 9
click at [219, 236] on b "happenings" at bounding box center [239, 240] width 40 height 9
click at [595, 239] on b "machine" at bounding box center [610, 240] width 30 height 9
click at [378, 288] on button "Verify" at bounding box center [418, 297] width 530 height 19
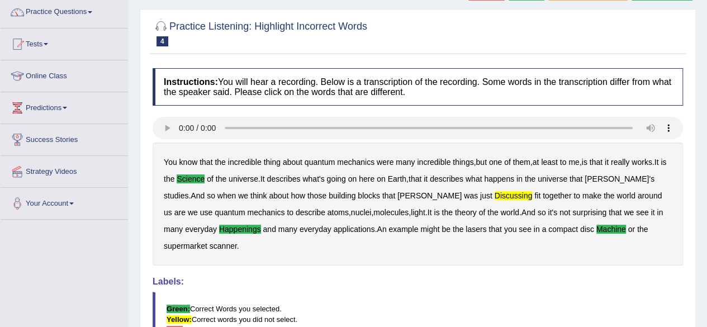
scroll to position [87, 0]
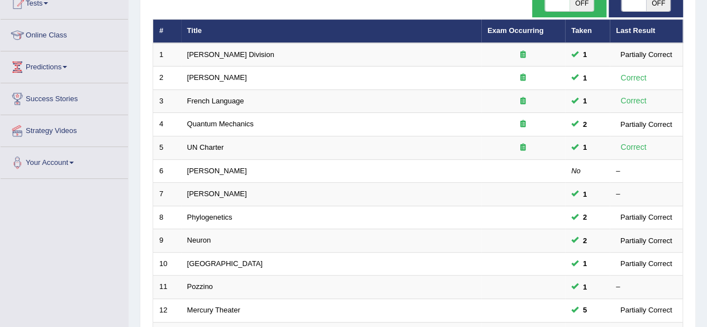
scroll to position [134, 0]
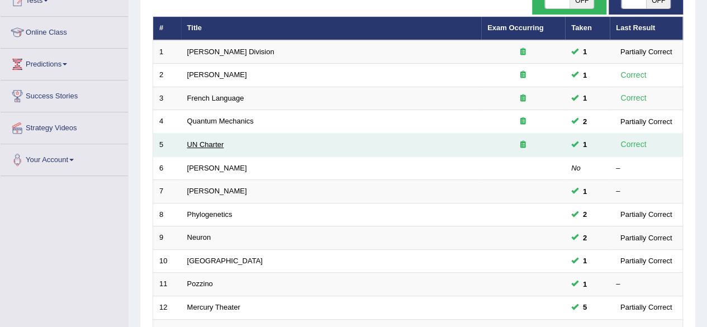
click at [208, 143] on link "UN Charter" at bounding box center [205, 144] width 37 height 8
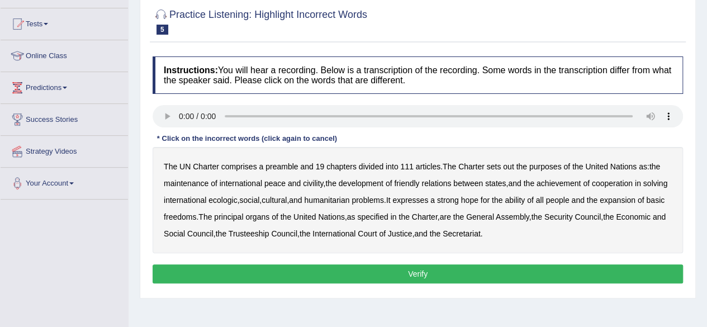
scroll to position [119, 0]
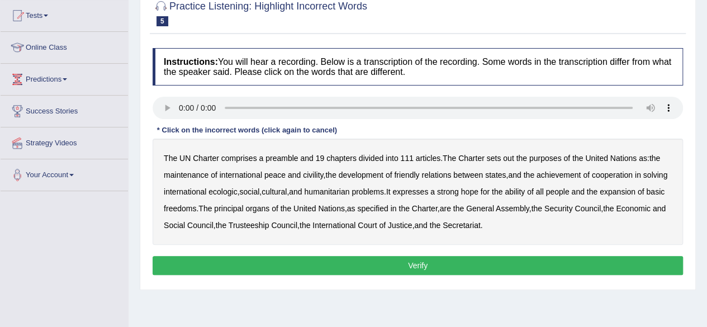
click at [507, 159] on b "out" at bounding box center [508, 158] width 11 height 9
click at [237, 191] on b "ecologic" at bounding box center [222, 191] width 29 height 9
click at [525, 191] on b "ability" at bounding box center [515, 191] width 20 height 9
click at [315, 171] on b "civility" at bounding box center [313, 174] width 20 height 9
click at [243, 205] on b "principal" at bounding box center [228, 208] width 29 height 9
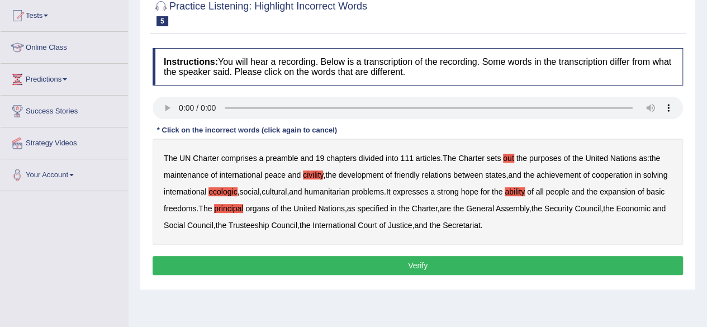
click at [371, 264] on button "Verify" at bounding box center [418, 265] width 530 height 19
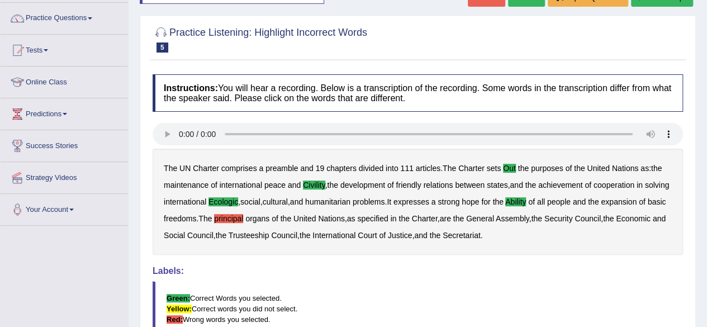
scroll to position [18, 0]
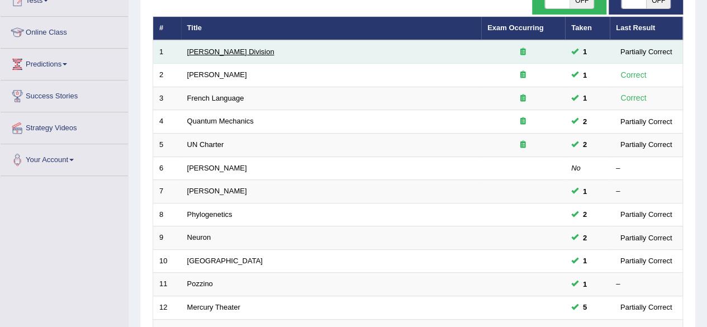
click at [206, 48] on link "[PERSON_NAME] Division" at bounding box center [230, 52] width 87 height 8
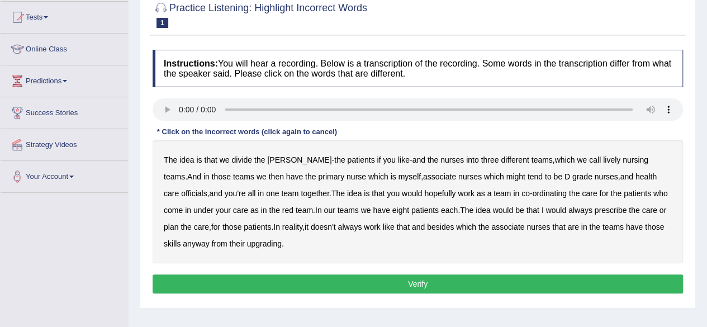
scroll to position [103, 0]
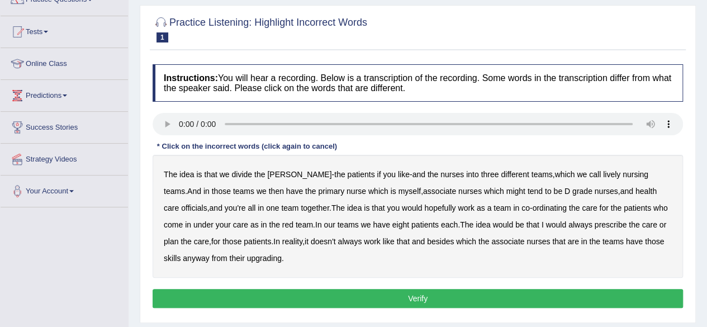
click at [603, 174] on b "lively" at bounding box center [611, 174] width 17 height 9
click at [398, 189] on b "myself" at bounding box center [409, 191] width 22 height 9
click at [568, 224] on b "always" at bounding box center [580, 224] width 24 height 9
click at [247, 254] on b "upgrading" at bounding box center [264, 258] width 35 height 9
click at [290, 296] on button "Verify" at bounding box center [418, 298] width 530 height 19
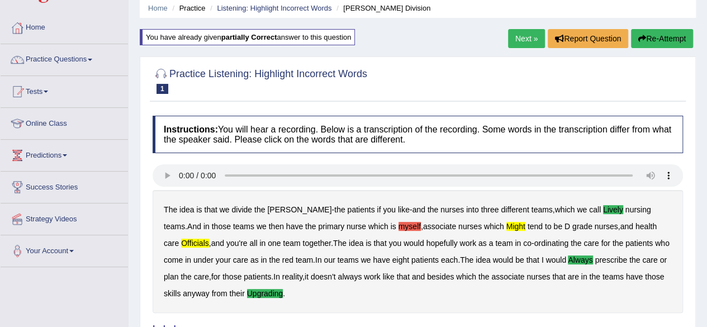
scroll to position [40, 0]
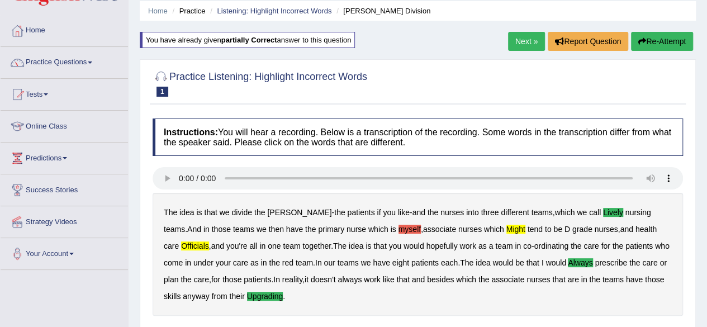
click at [656, 35] on button "Re-Attempt" at bounding box center [662, 41] width 62 height 19
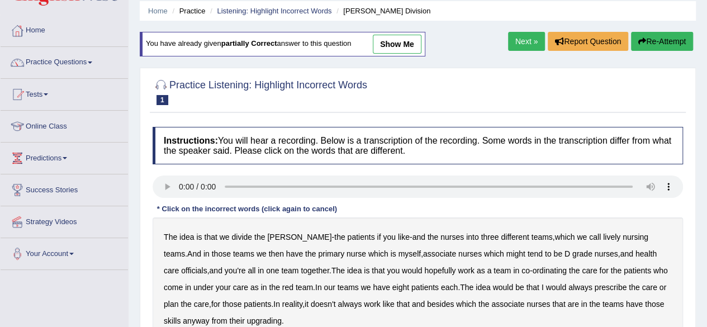
click at [603, 235] on b "lively" at bounding box center [611, 236] width 17 height 9
click at [398, 252] on b "myself" at bounding box center [409, 253] width 22 height 9
click at [506, 255] on b "might" at bounding box center [515, 253] width 19 height 9
click at [568, 283] on b "always" at bounding box center [580, 287] width 24 height 9
click at [247, 319] on b "upgrading" at bounding box center [264, 320] width 35 height 9
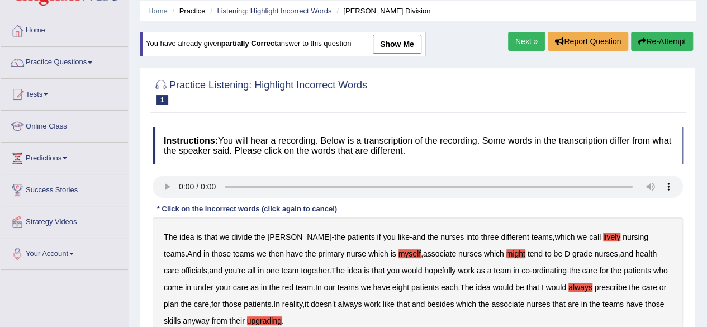
click at [207, 266] on b "officials" at bounding box center [194, 270] width 26 height 9
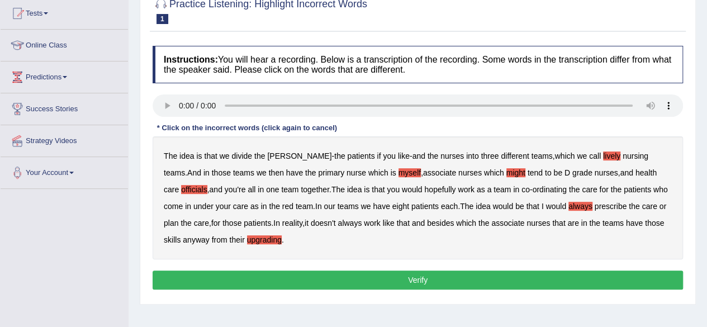
scroll to position [125, 0]
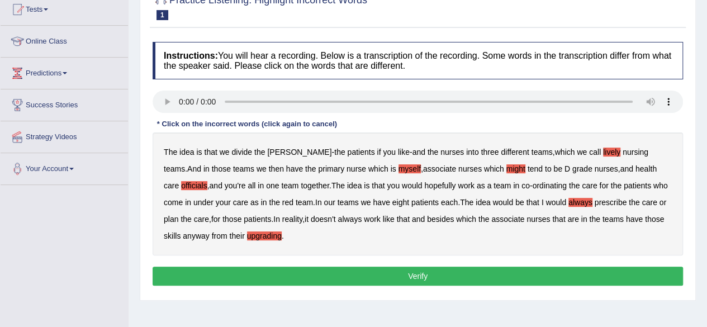
click at [457, 271] on button "Verify" at bounding box center [418, 276] width 530 height 19
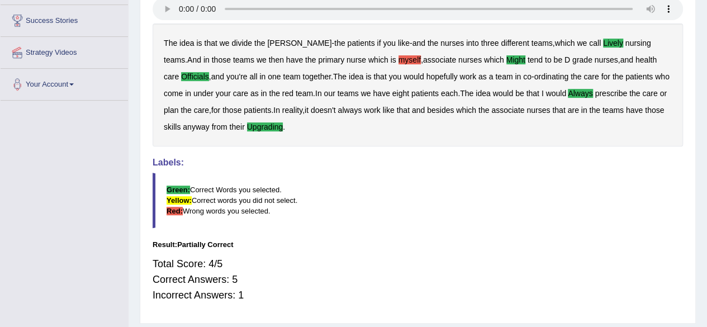
scroll to position [8, 0]
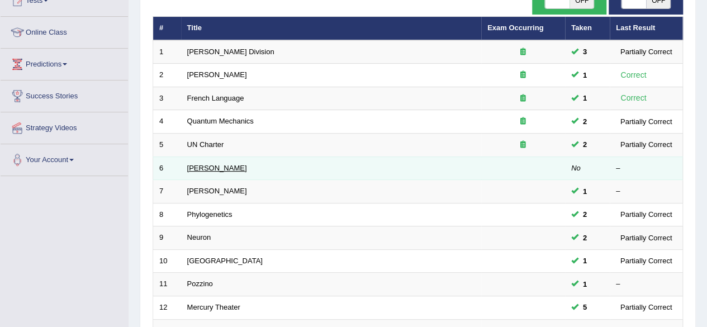
click at [192, 166] on link "[PERSON_NAME]" at bounding box center [217, 168] width 60 height 8
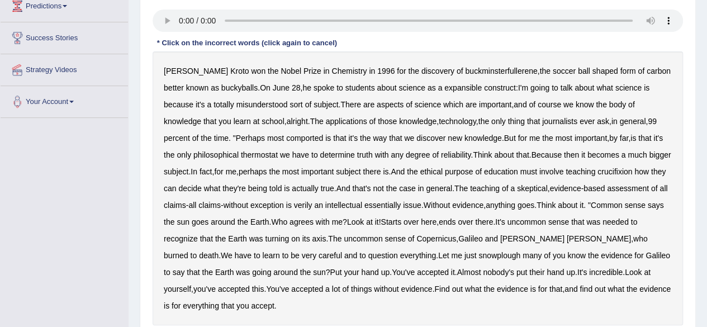
scroll to position [192, 0]
click at [444, 89] on b "expansible" at bounding box center [462, 88] width 37 height 9
click at [415, 115] on div "Harold Kroto won the Nobel Prize in Chemistry in 1996 for the discovery of buck…" at bounding box center [418, 189] width 530 height 274
click at [286, 134] on b "comported" at bounding box center [304, 138] width 37 height 9
click at [624, 168] on b "crucifixion" at bounding box center [614, 172] width 35 height 9
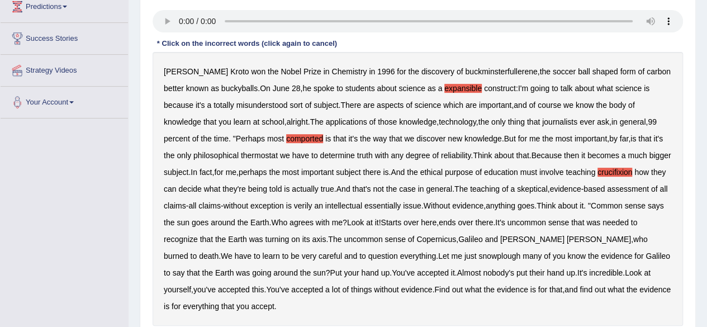
click at [312, 206] on b "verily" at bounding box center [303, 205] width 18 height 9
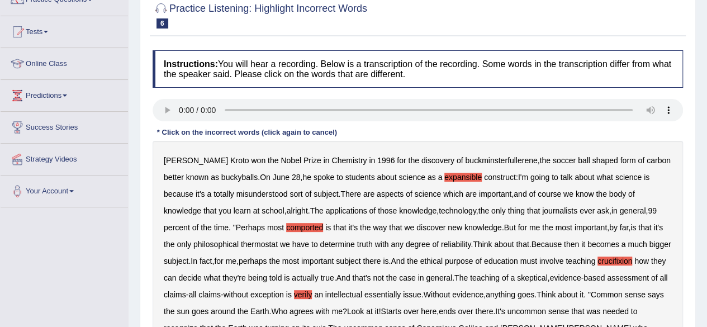
scroll to position [101, 0]
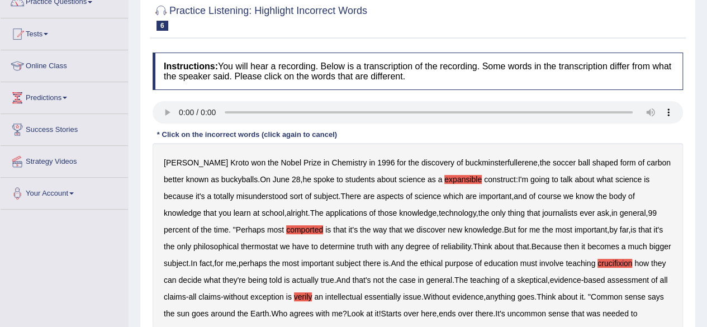
click at [241, 245] on b "thermostat" at bounding box center [259, 246] width 37 height 9
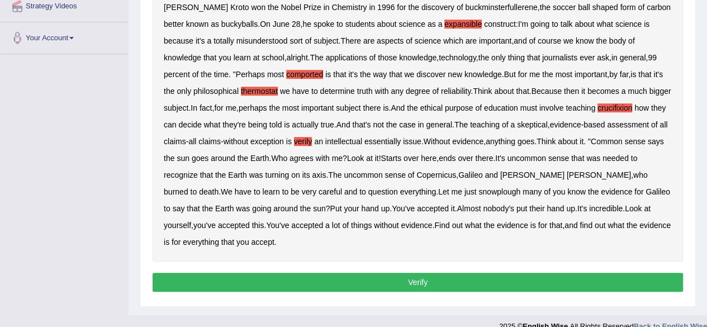
scroll to position [270, 0]
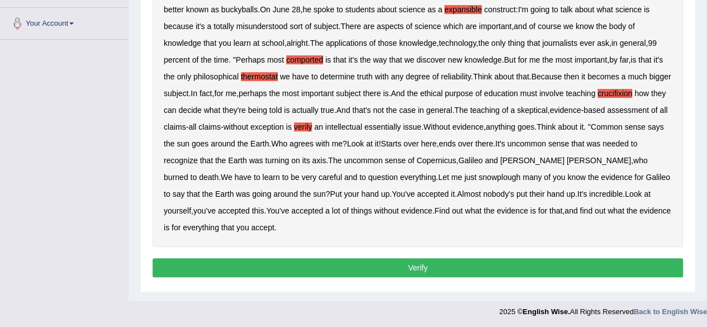
click at [353, 265] on button "Verify" at bounding box center [418, 267] width 530 height 19
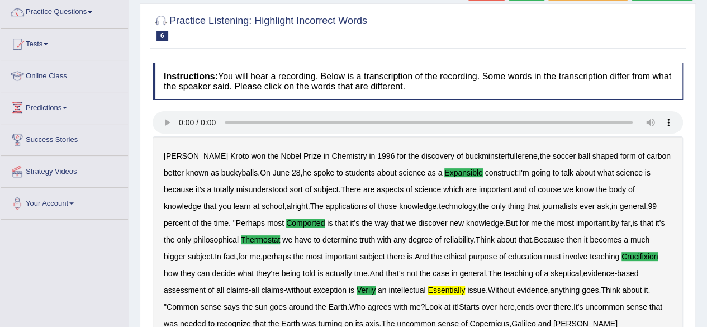
scroll to position [78, 0]
